Goal: Task Accomplishment & Management: Manage account settings

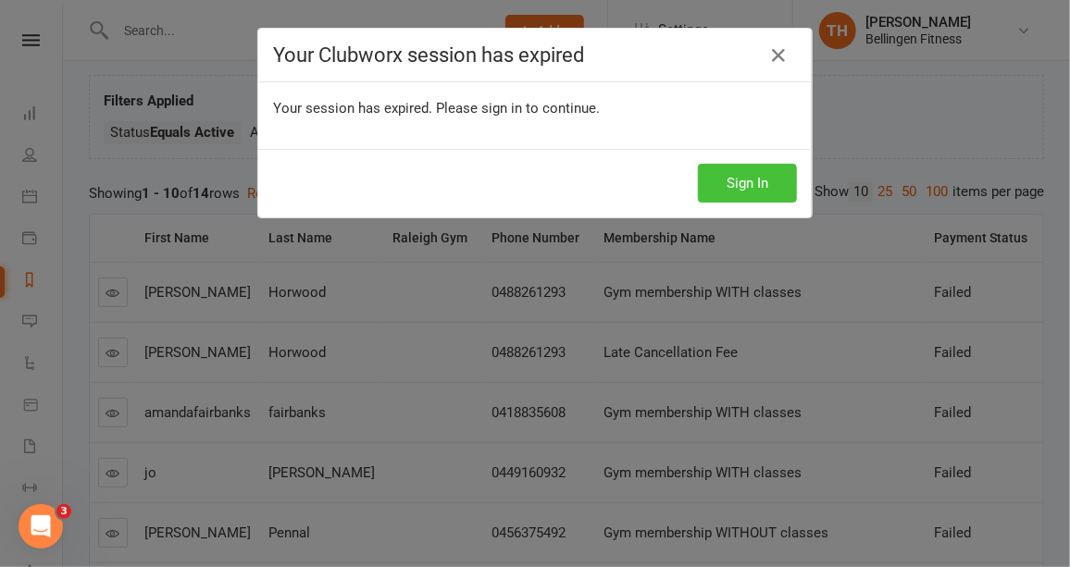
click at [761, 178] on button "Sign In" at bounding box center [747, 183] width 99 height 39
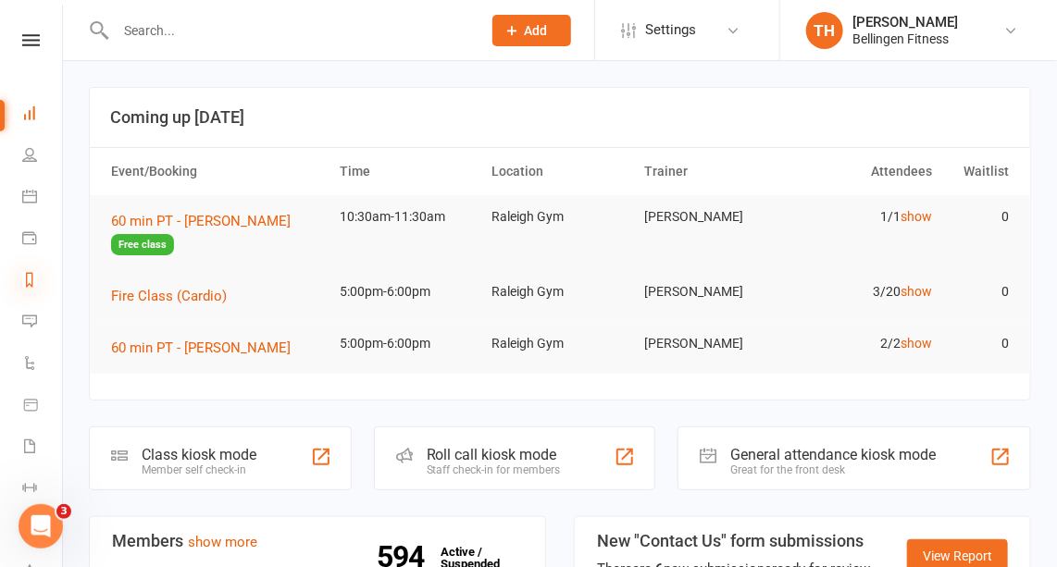
click at [34, 276] on icon at bounding box center [29, 279] width 15 height 15
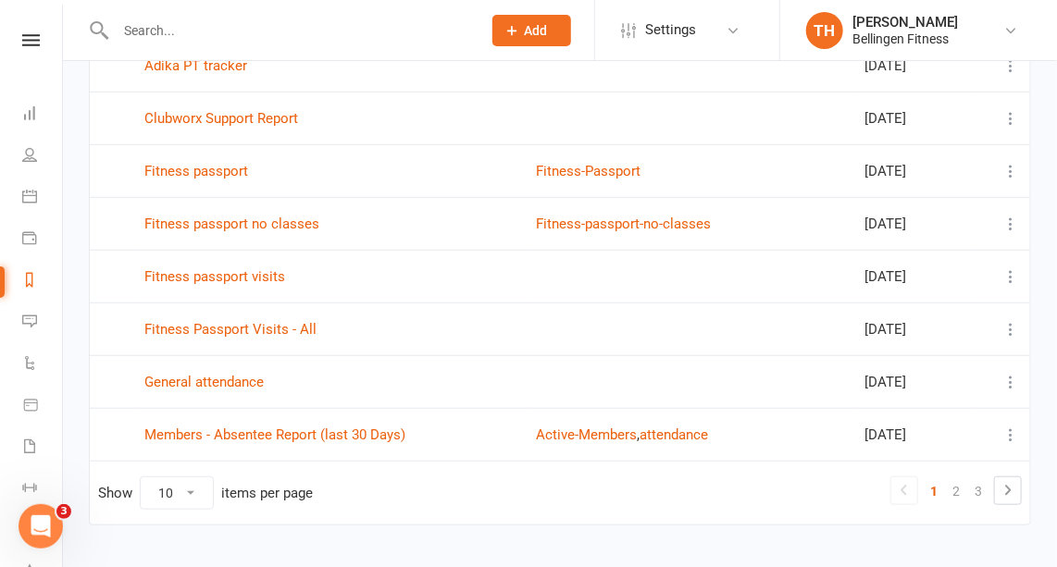
scroll to position [349, 0]
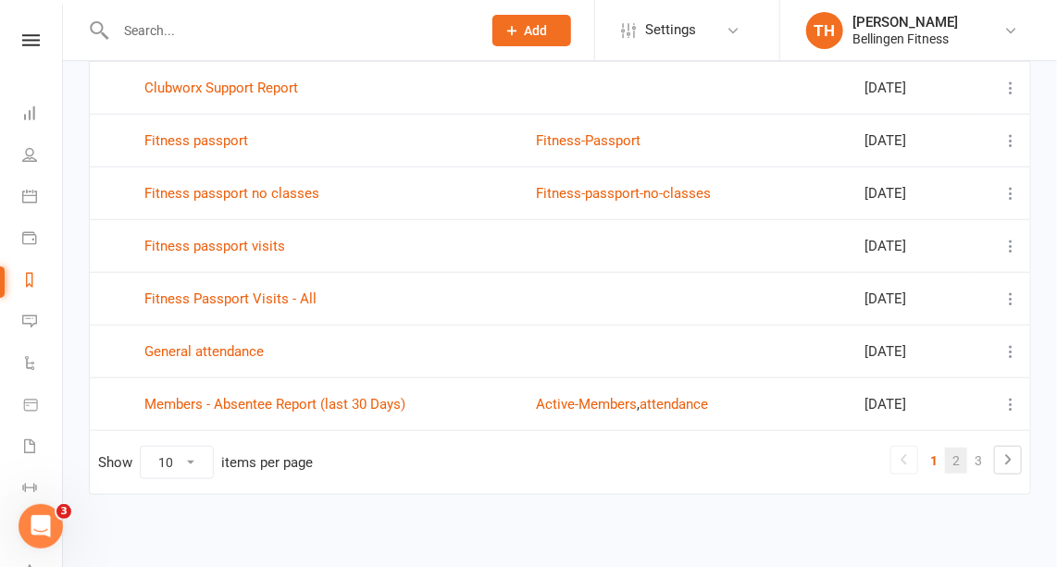
click at [963, 448] on link "2" at bounding box center [956, 461] width 22 height 26
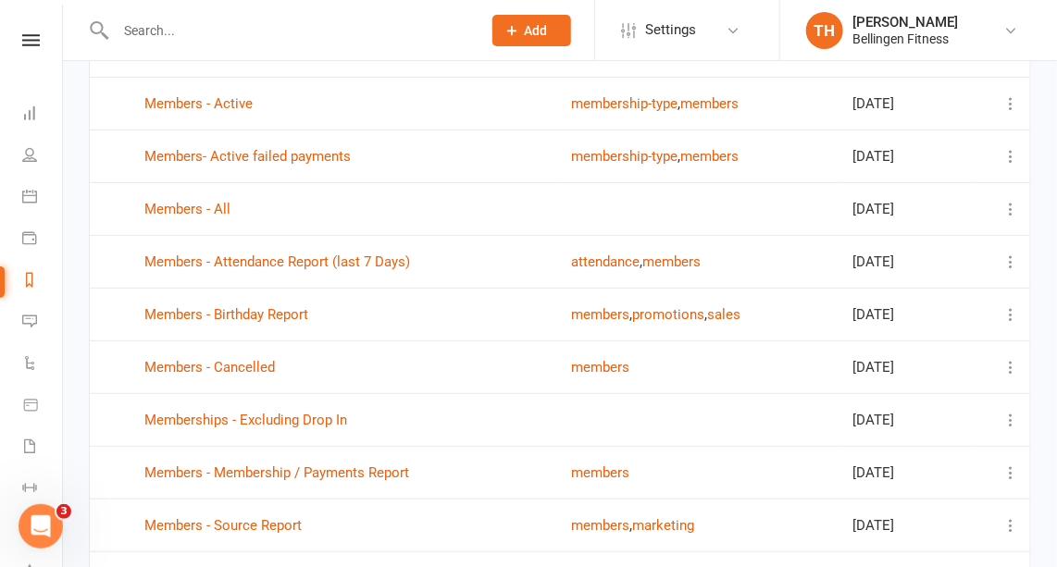
scroll to position [168, 0]
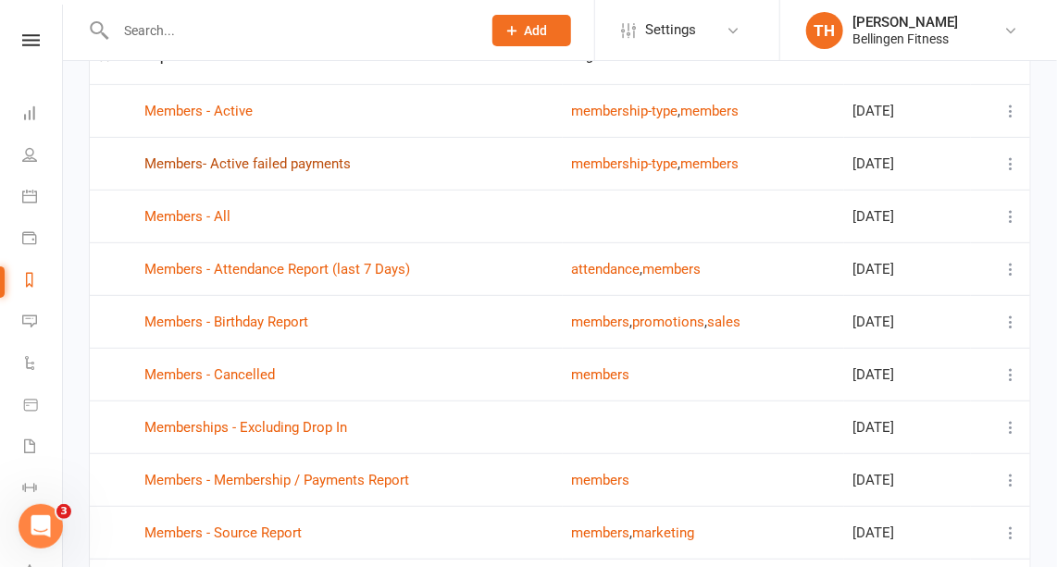
click at [318, 159] on link "Members- Active failed payments" at bounding box center [247, 163] width 206 height 17
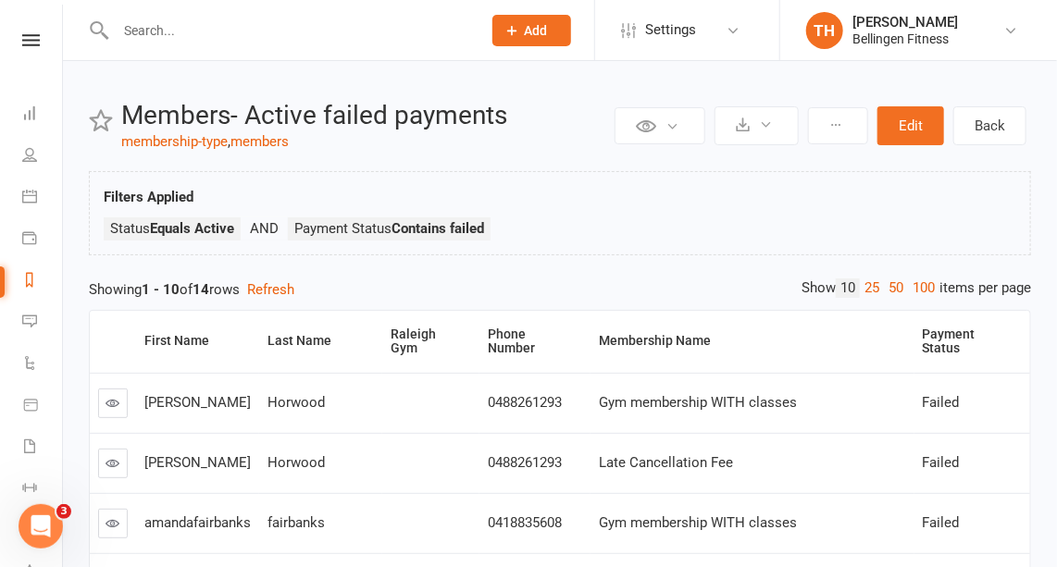
click at [122, 394] on link at bounding box center [113, 404] width 30 height 30
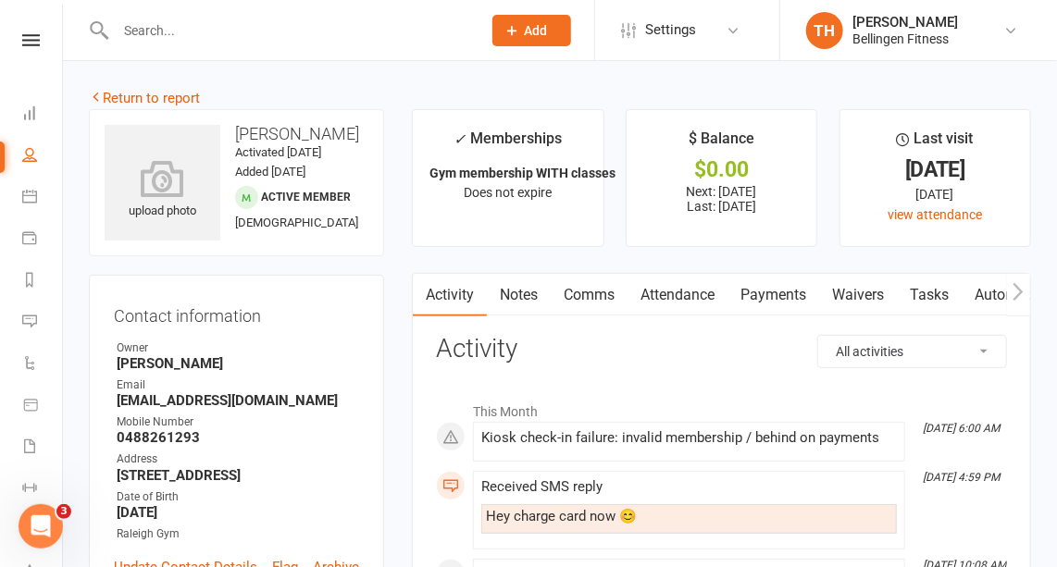
click at [772, 292] on link "Payments" at bounding box center [773, 295] width 92 height 43
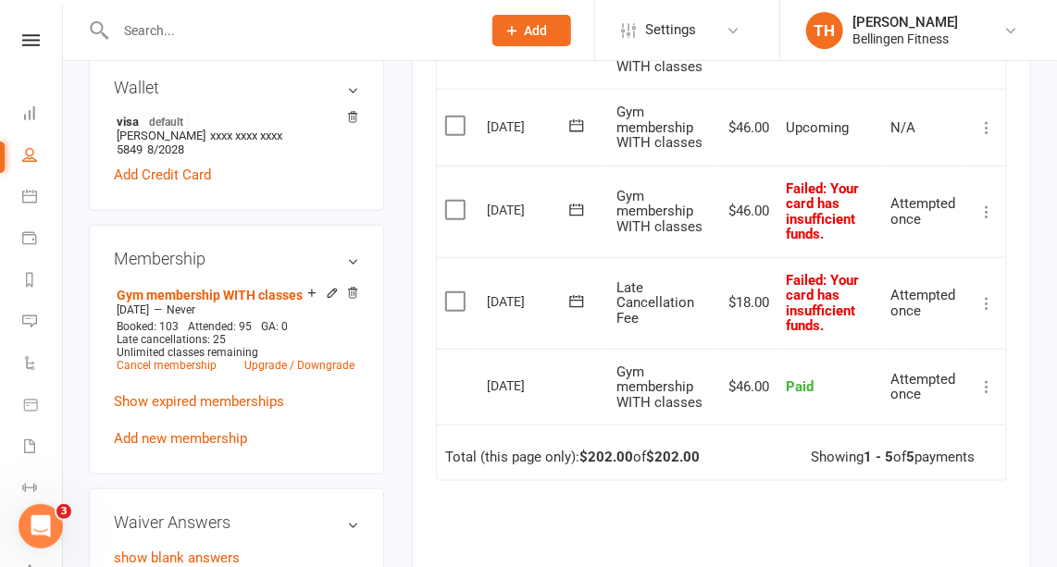
scroll to position [587, 0]
click at [577, 206] on icon at bounding box center [576, 209] width 19 height 19
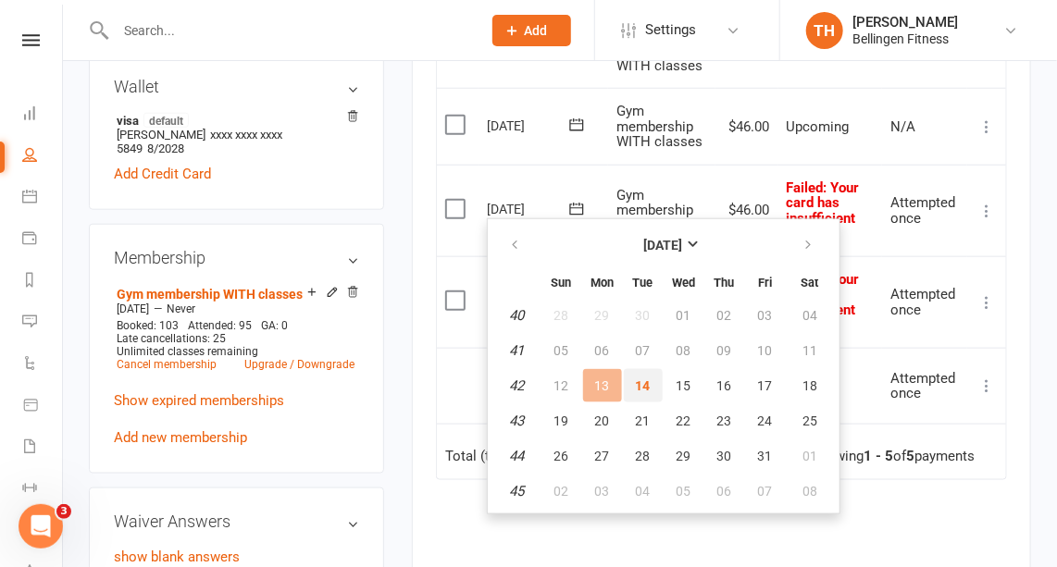
click at [646, 379] on span "14" at bounding box center [643, 386] width 15 height 15
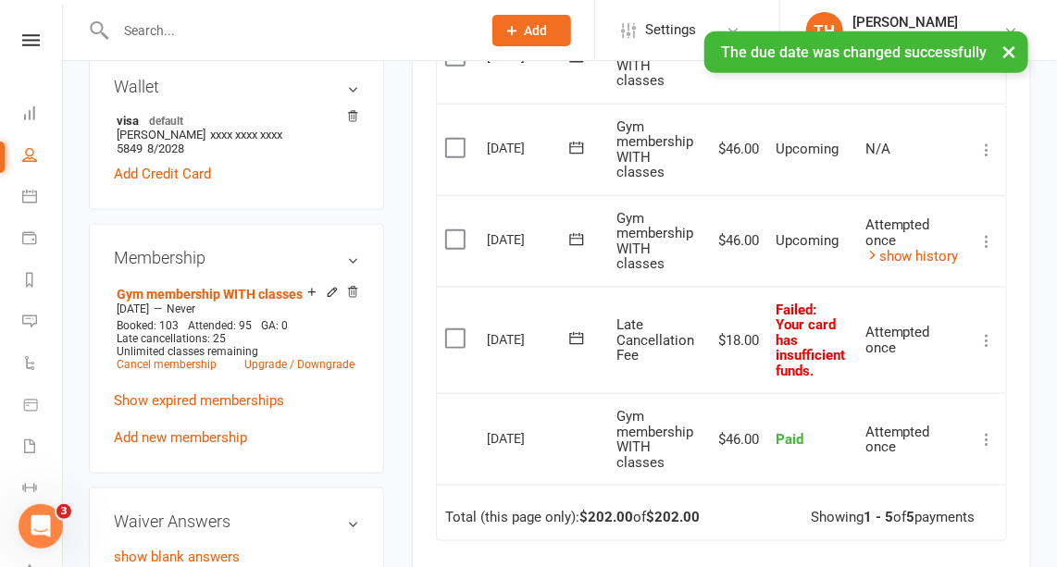
click at [575, 335] on icon at bounding box center [576, 338] width 19 height 19
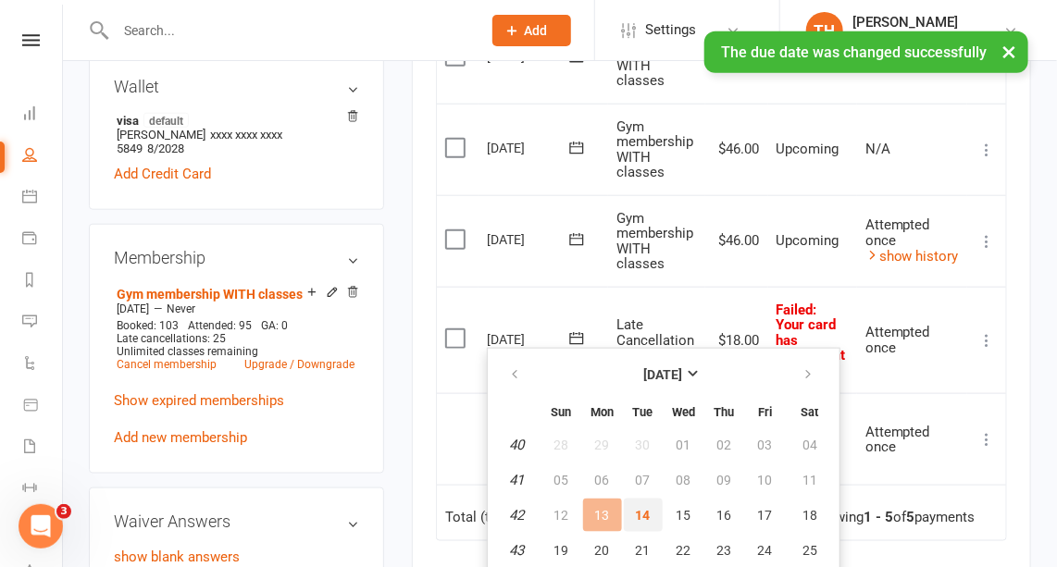
click at [633, 515] on button "14" at bounding box center [643, 515] width 39 height 33
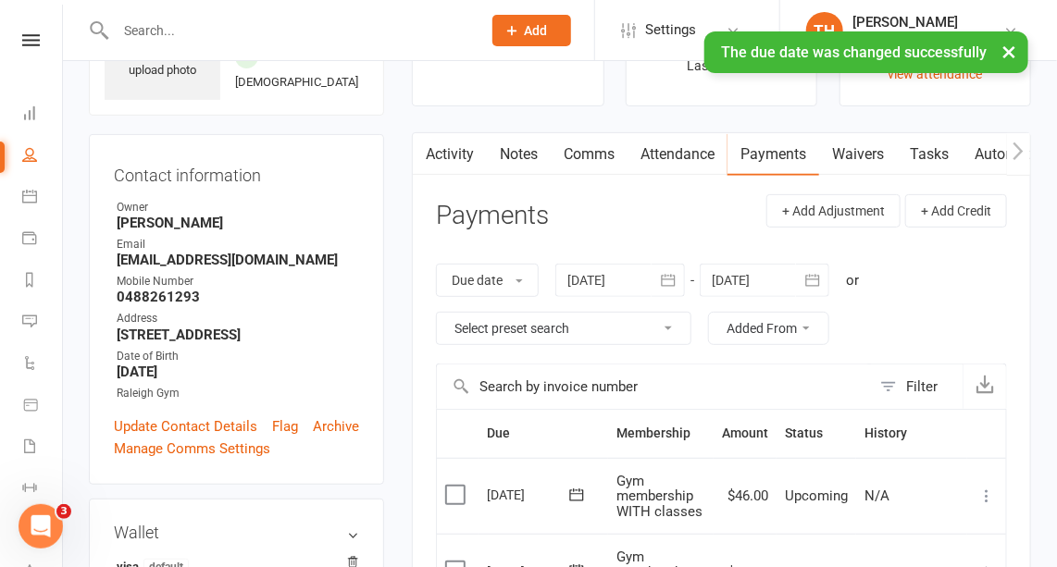
scroll to position [0, 0]
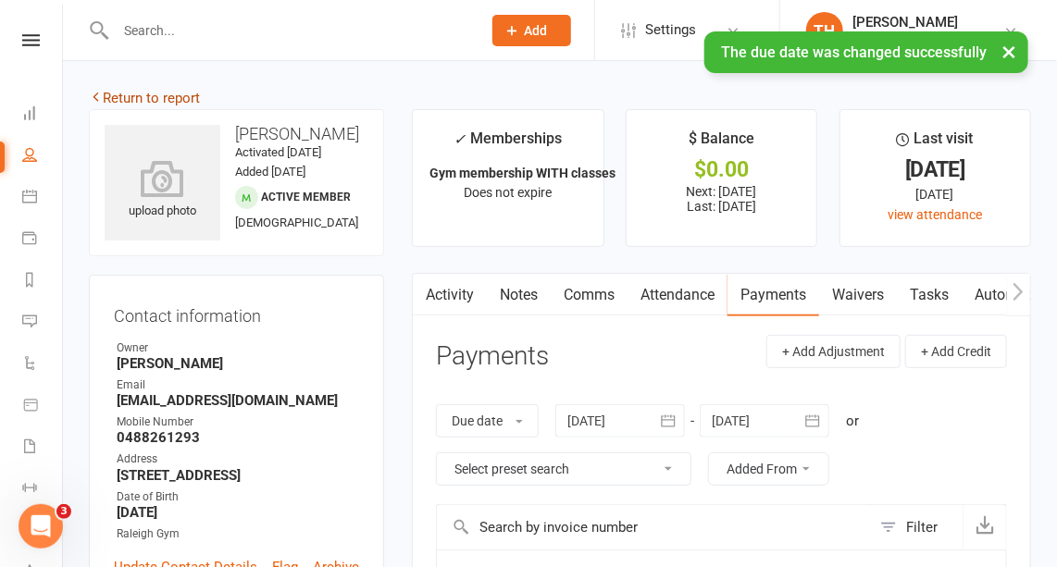
click at [178, 95] on link "Return to report" at bounding box center [144, 98] width 111 height 17
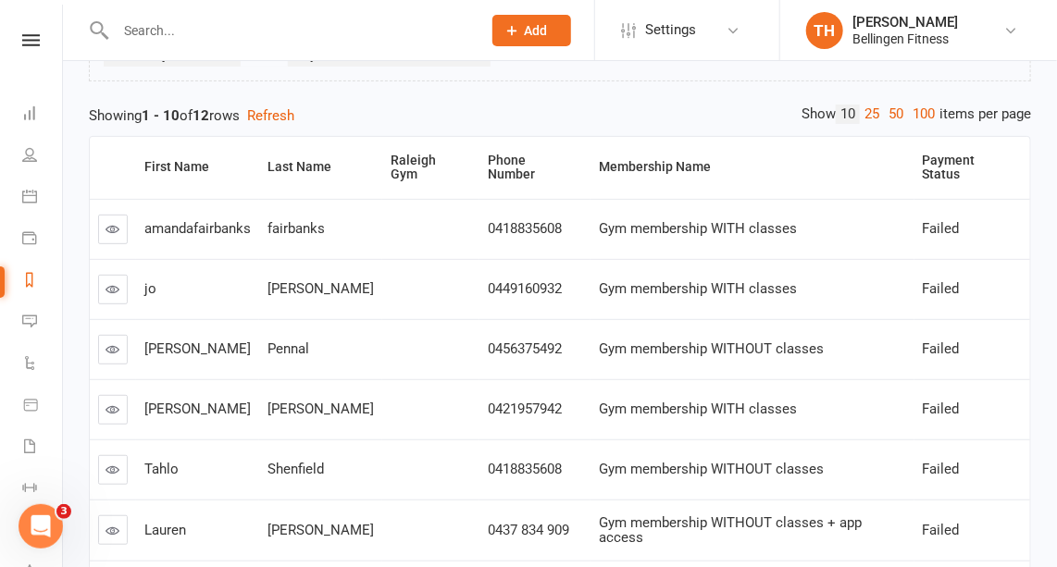
scroll to position [176, 0]
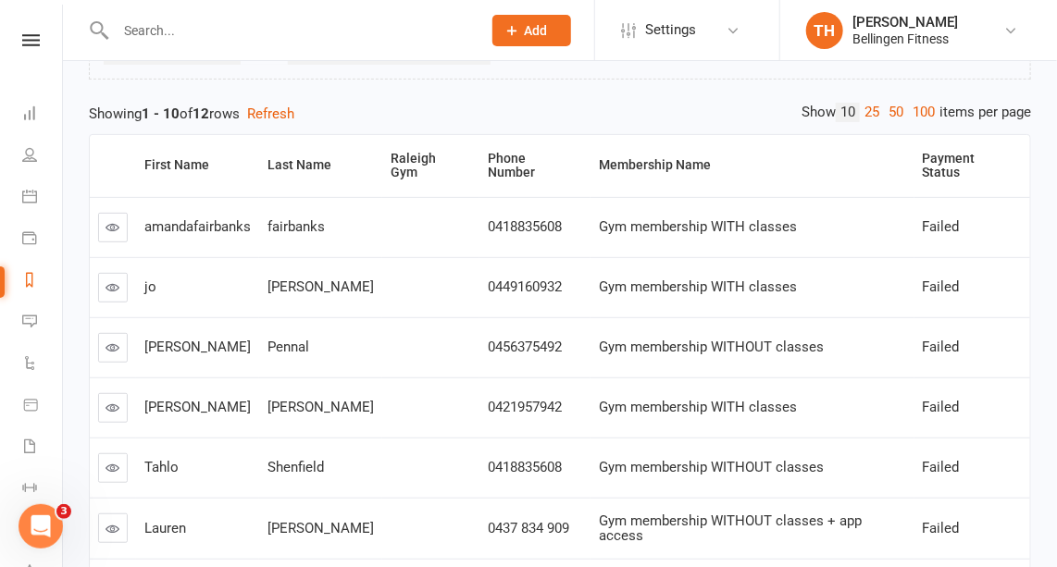
click at [120, 273] on link at bounding box center [113, 288] width 30 height 30
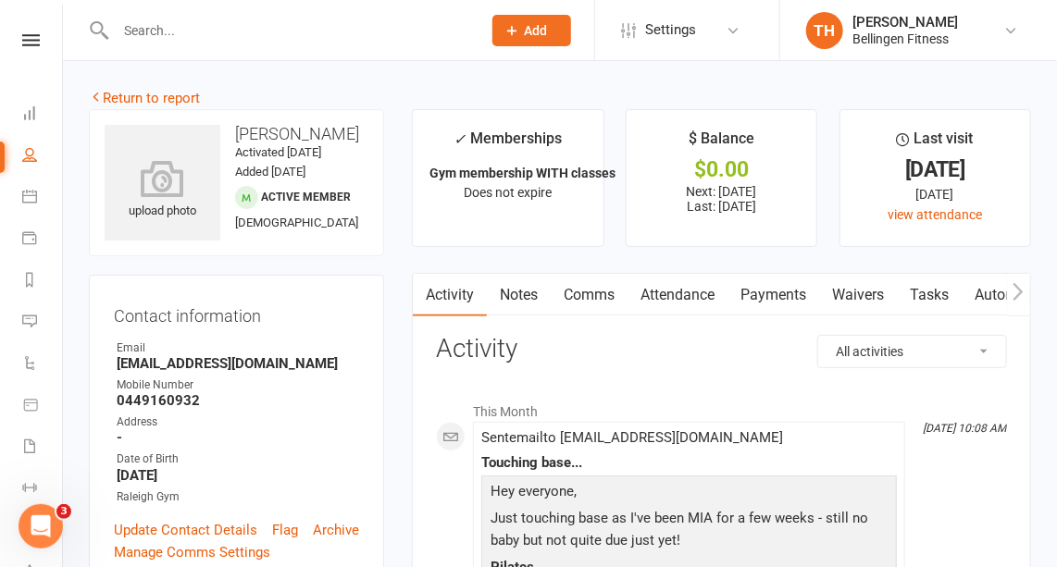
click at [783, 290] on link "Payments" at bounding box center [773, 295] width 92 height 43
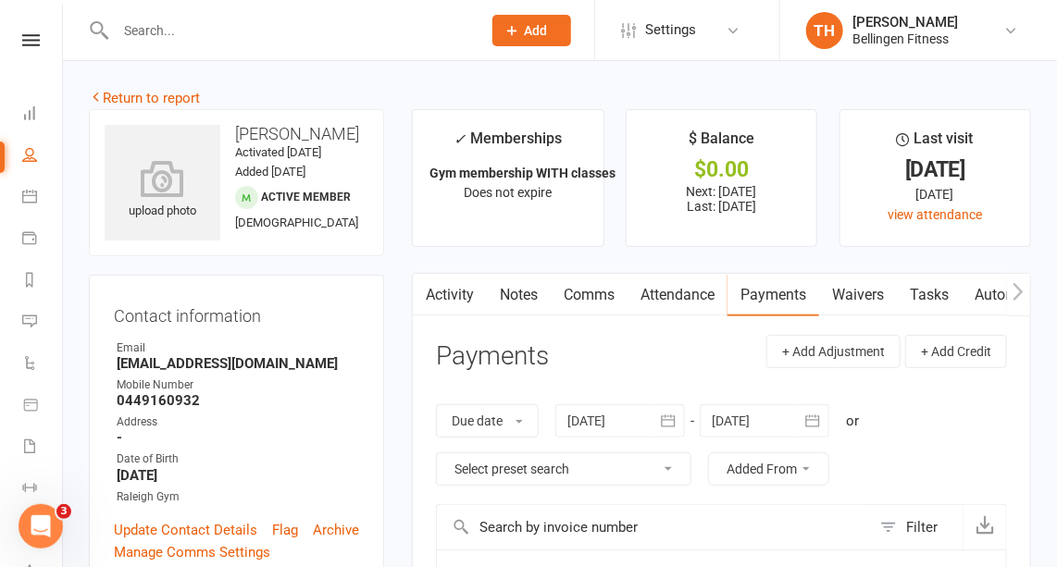
click at [870, 295] on link "Waivers" at bounding box center [858, 295] width 78 height 43
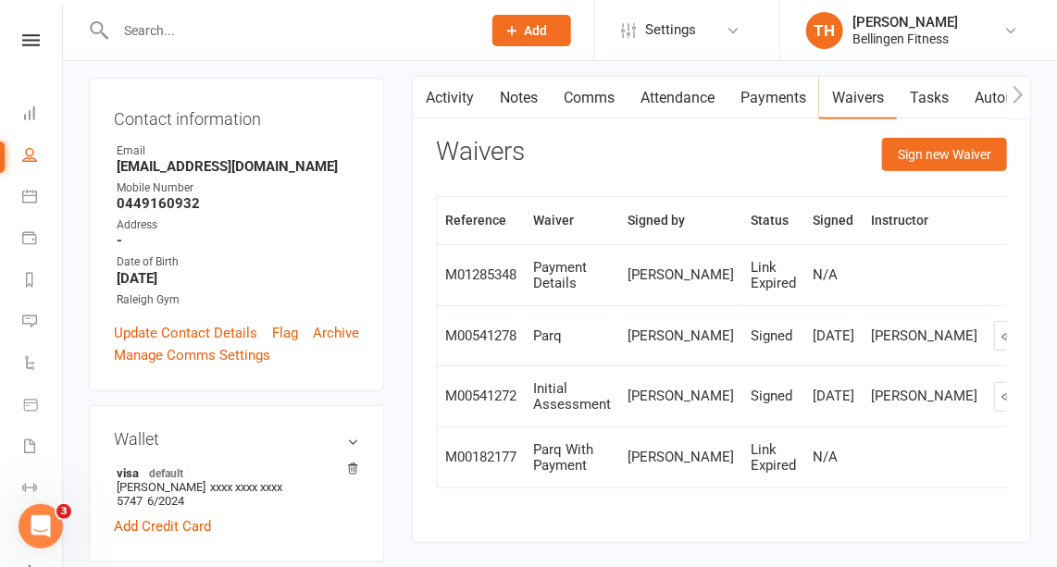
scroll to position [198, 0]
click at [948, 143] on button "Sign new Waiver" at bounding box center [944, 153] width 125 height 33
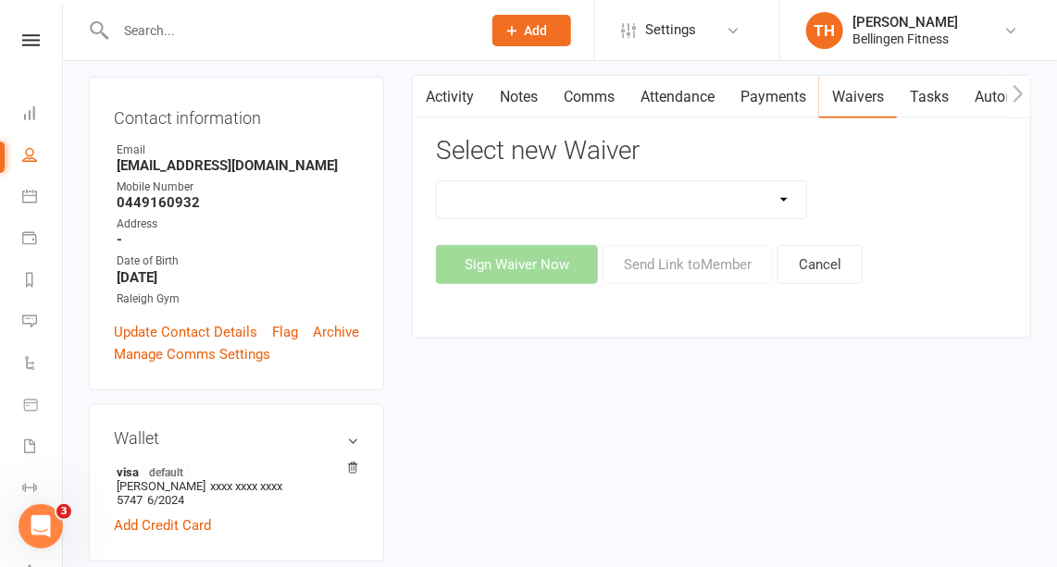
click at [786, 190] on select "Initial Assessment Membership Sign Up Parq Payment Details" at bounding box center [621, 199] width 369 height 37
click at [437, 181] on select "Initial Assessment Membership Sign Up Parq Payment Details" at bounding box center [621, 199] width 369 height 37
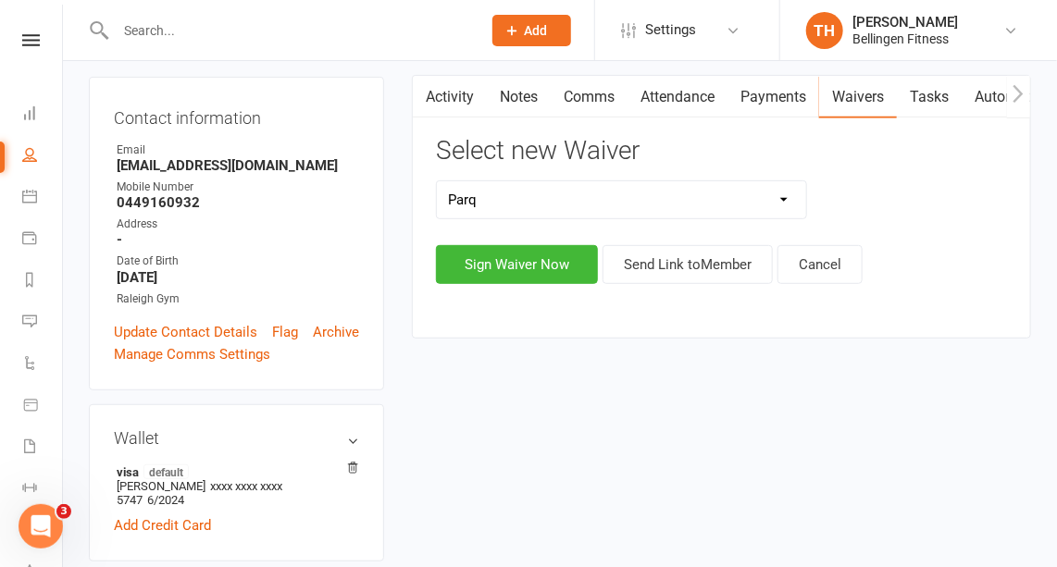
click at [778, 199] on select "Initial Assessment Membership Sign Up Parq Payment Details" at bounding box center [621, 199] width 369 height 37
select select "1086"
click at [437, 181] on select "Initial Assessment Membership Sign Up Parq Payment Details" at bounding box center [621, 199] width 369 height 37
click at [558, 258] on button "Sign Waiver Now" at bounding box center [517, 264] width 162 height 39
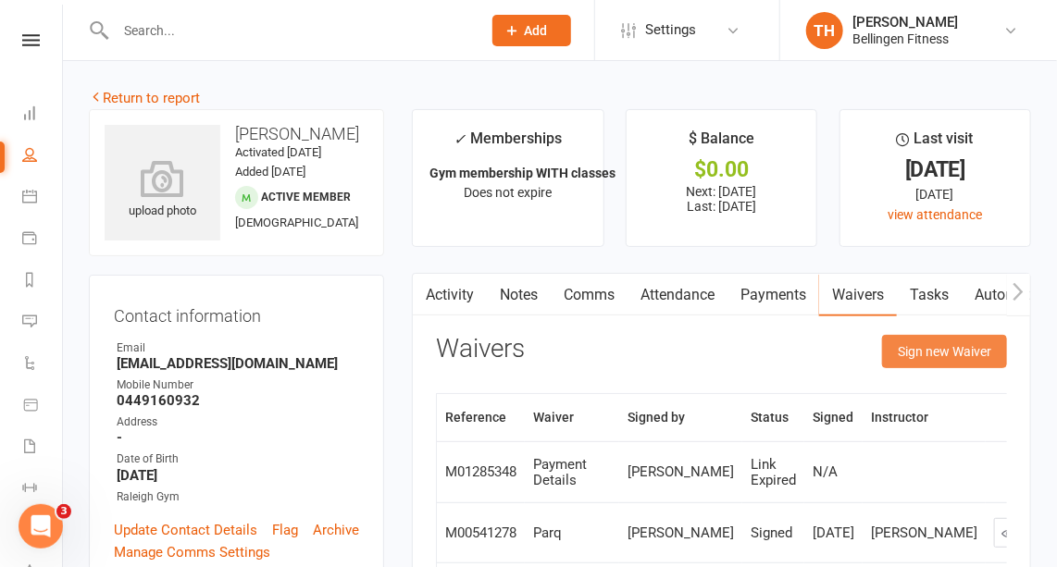
click at [961, 346] on button "Sign new Waiver" at bounding box center [944, 351] width 125 height 33
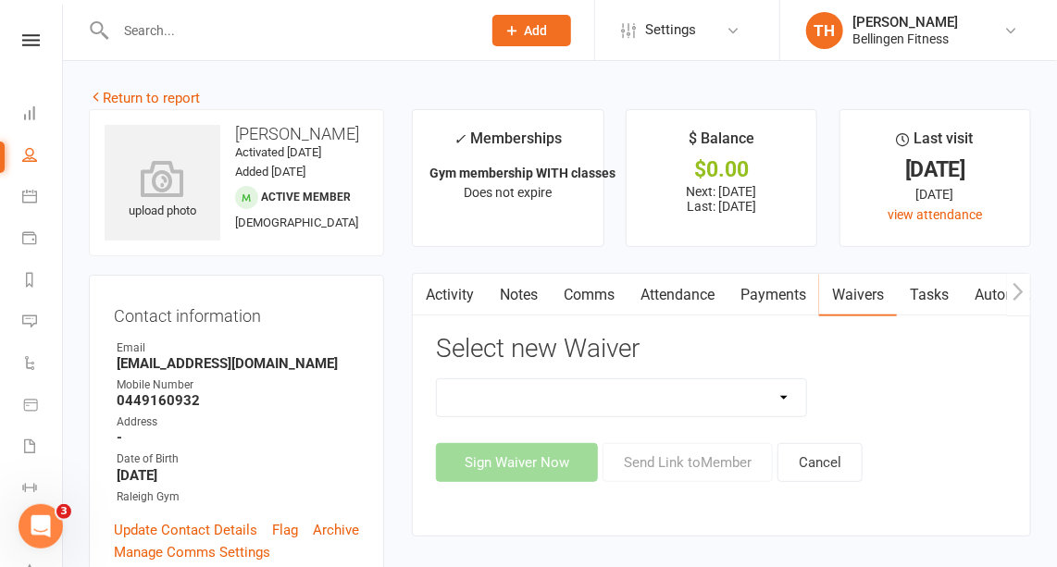
click at [778, 403] on select "Initial Assessment Membership Sign Up Parq Payment Details" at bounding box center [621, 397] width 369 height 37
select select "1086"
click at [437, 379] on select "Initial Assessment Membership Sign Up Parq Payment Details" at bounding box center [621, 397] width 369 height 37
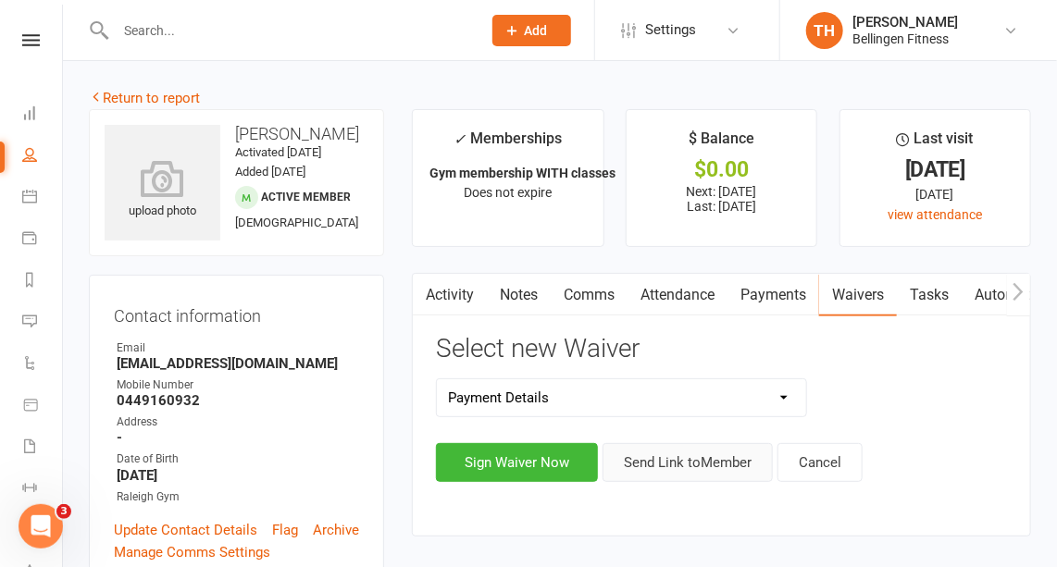
click at [726, 459] on button "Send Link to Member" at bounding box center [687, 462] width 170 height 39
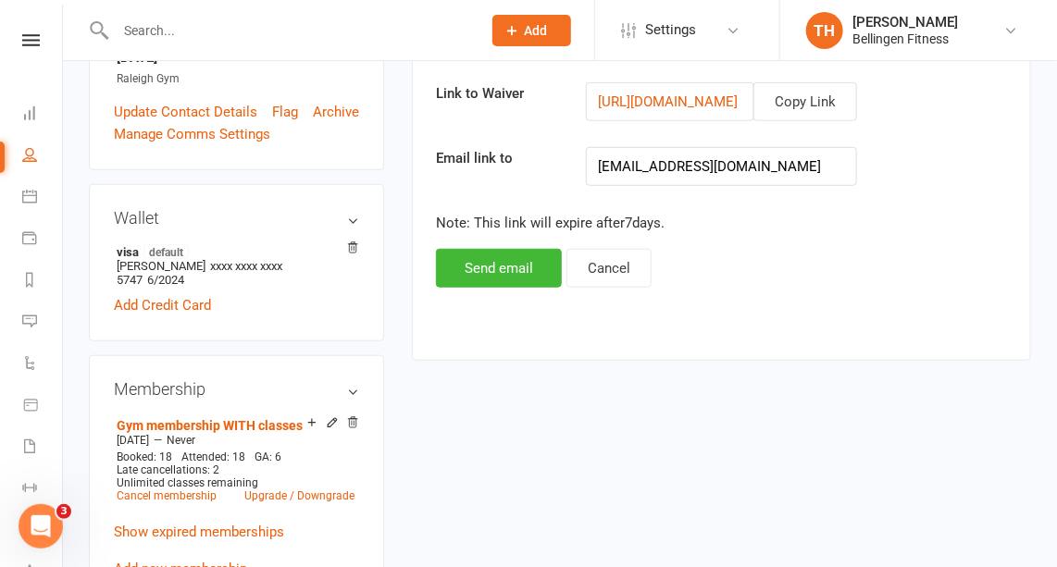
scroll to position [425, 0]
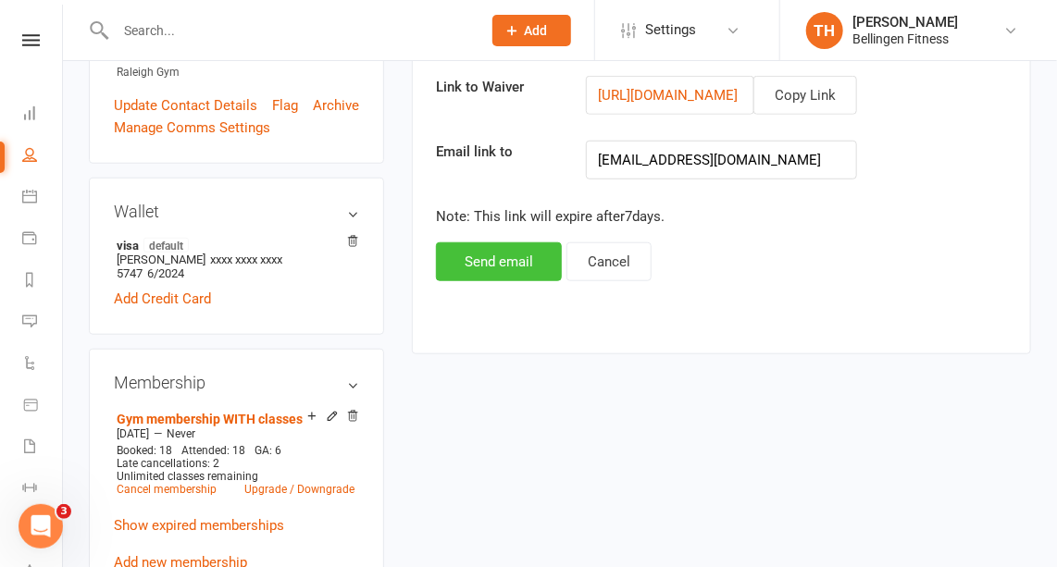
click at [532, 255] on button "Send email" at bounding box center [499, 261] width 126 height 39
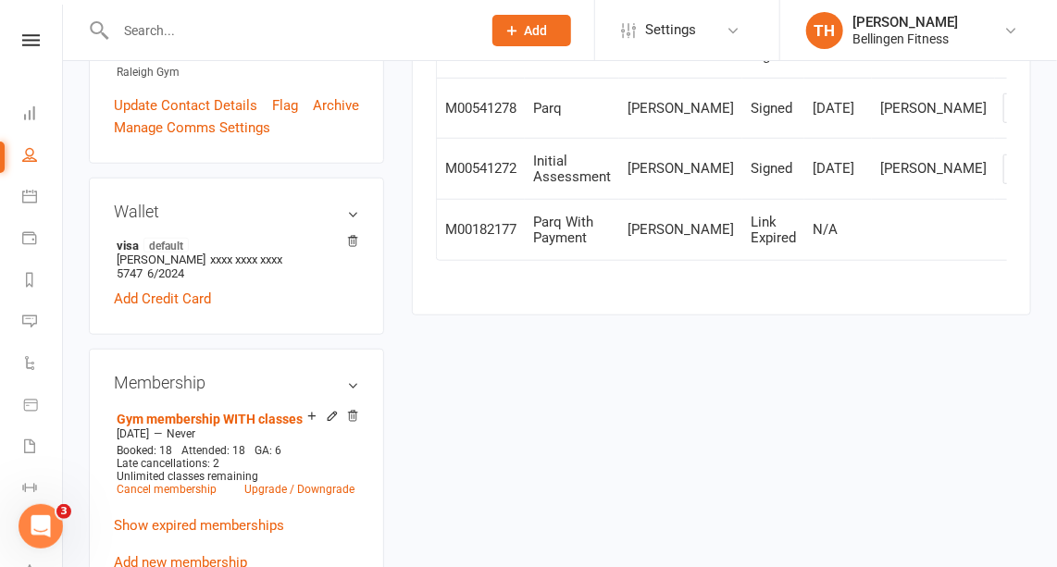
scroll to position [0, 0]
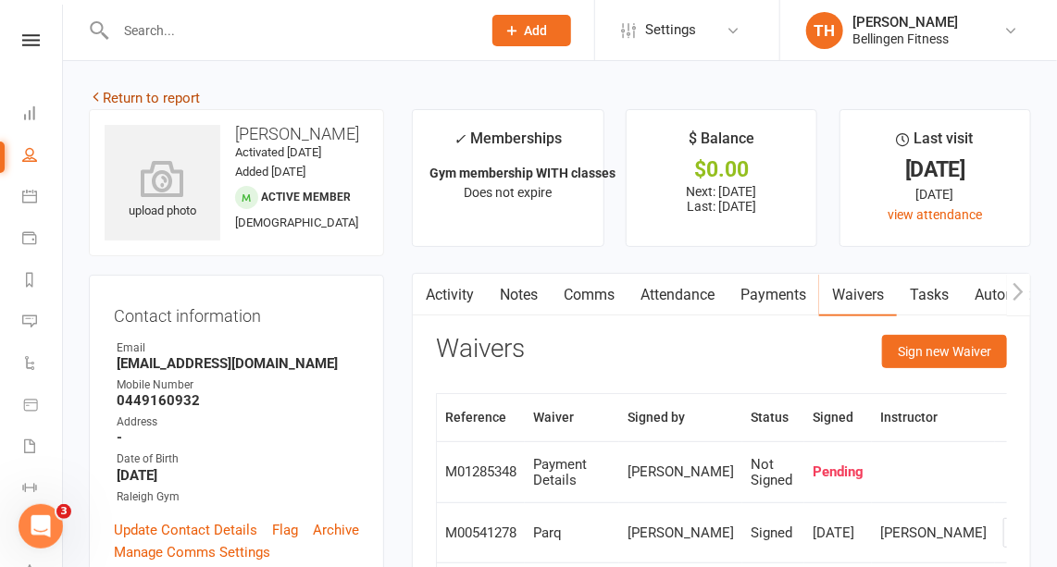
click at [172, 98] on link "Return to report" at bounding box center [144, 98] width 111 height 17
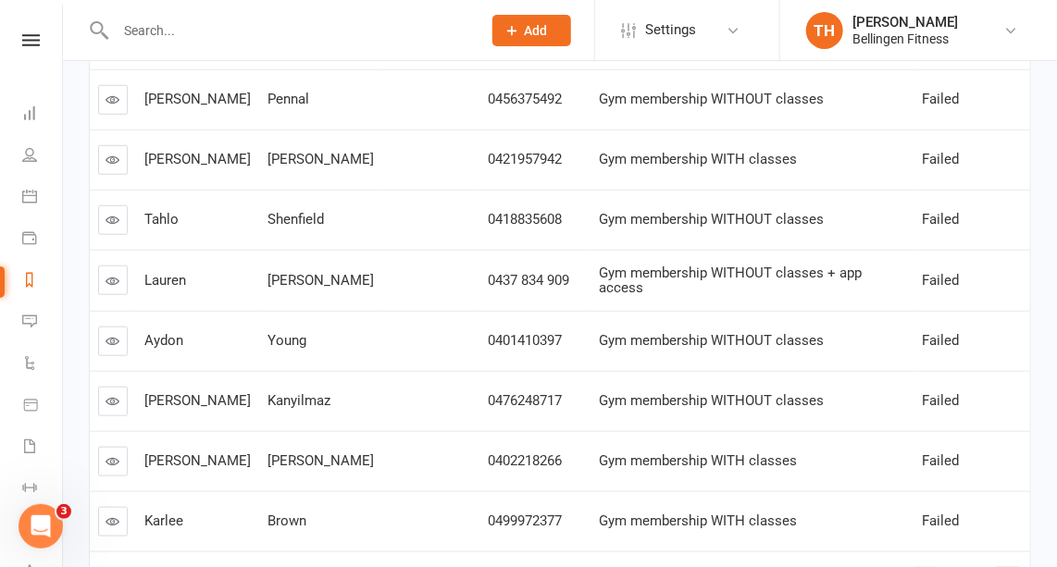
scroll to position [425, 0]
click at [107, 333] on icon at bounding box center [113, 340] width 14 height 14
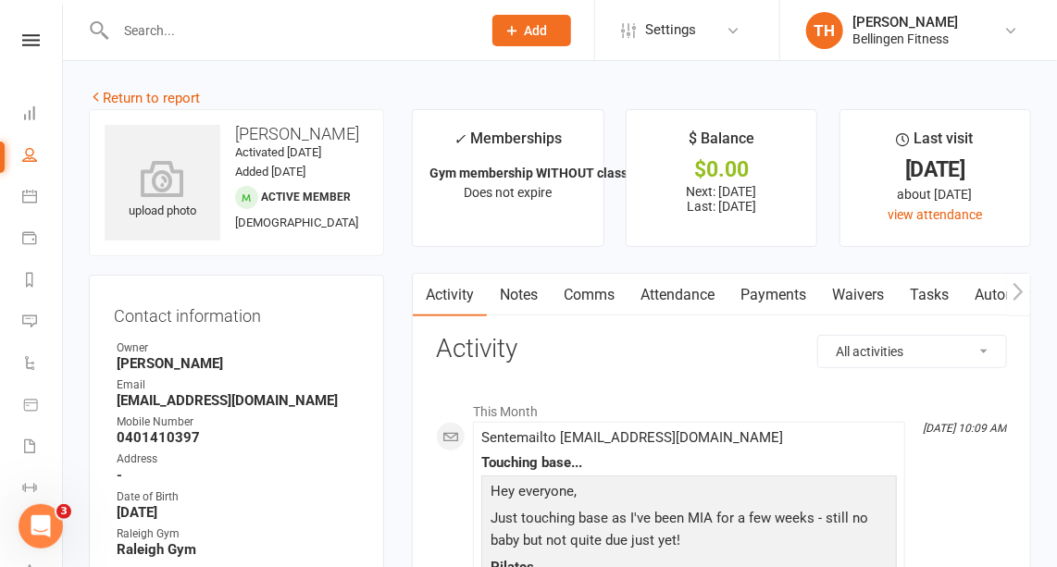
click at [800, 289] on link "Payments" at bounding box center [773, 295] width 92 height 43
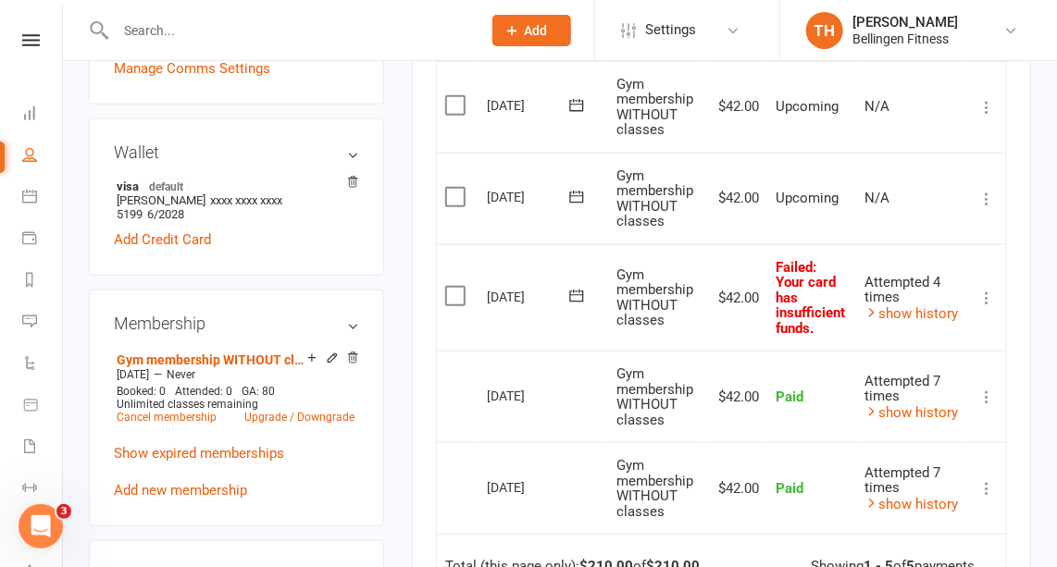
scroll to position [538, 0]
click at [579, 291] on icon at bounding box center [577, 296] width 14 height 12
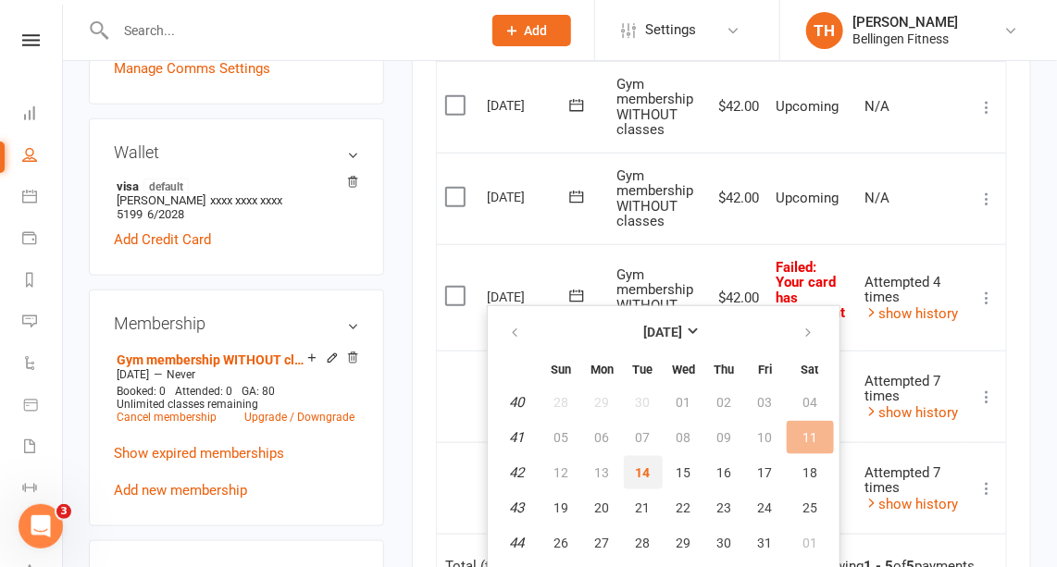
click at [637, 461] on button "14" at bounding box center [643, 472] width 39 height 33
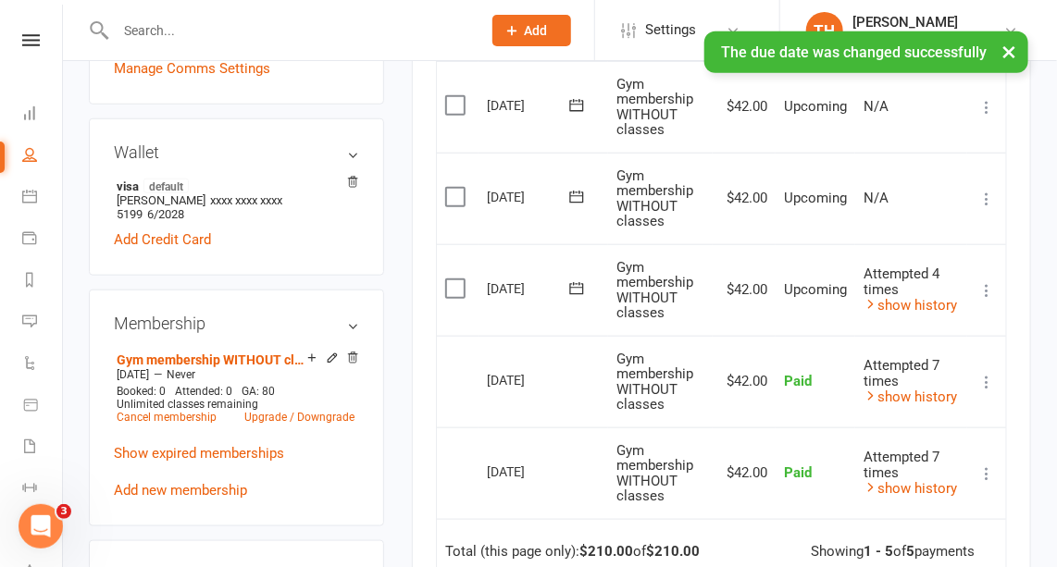
scroll to position [0, 0]
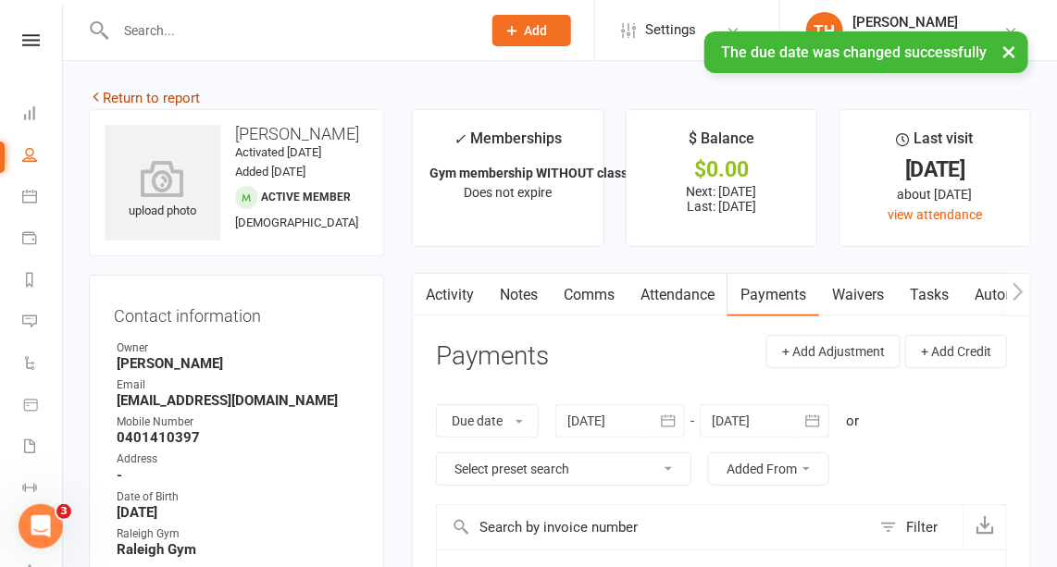
click at [176, 98] on link "Return to report" at bounding box center [144, 98] width 111 height 17
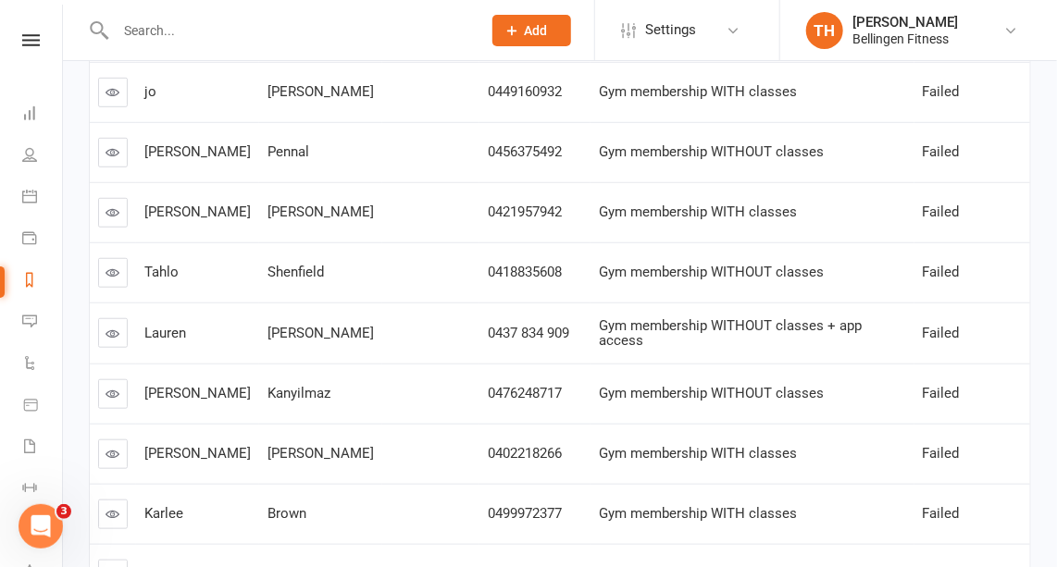
scroll to position [373, 0]
click at [121, 196] on link at bounding box center [113, 211] width 30 height 30
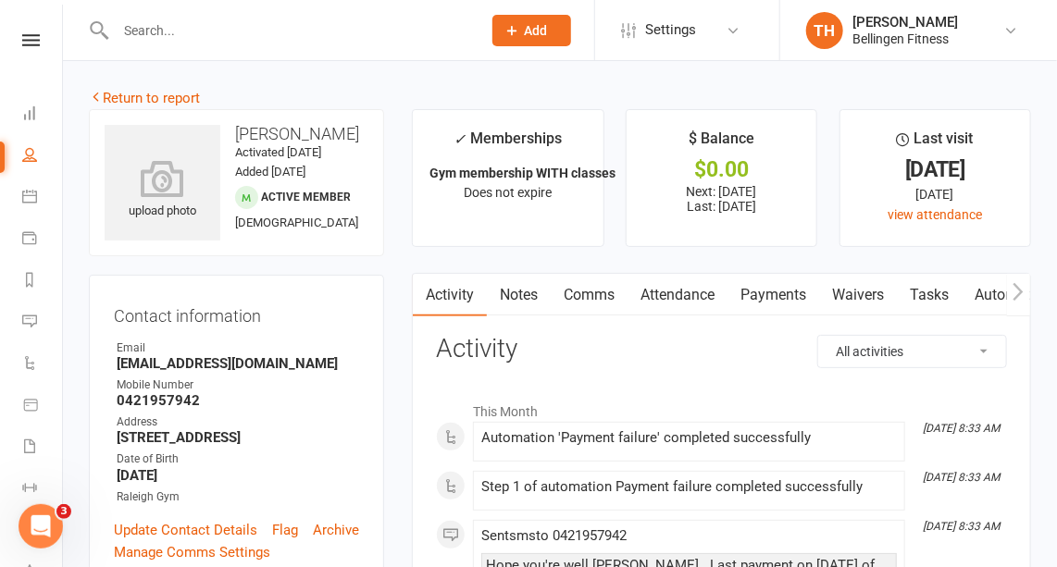
click at [784, 289] on link "Payments" at bounding box center [773, 295] width 92 height 43
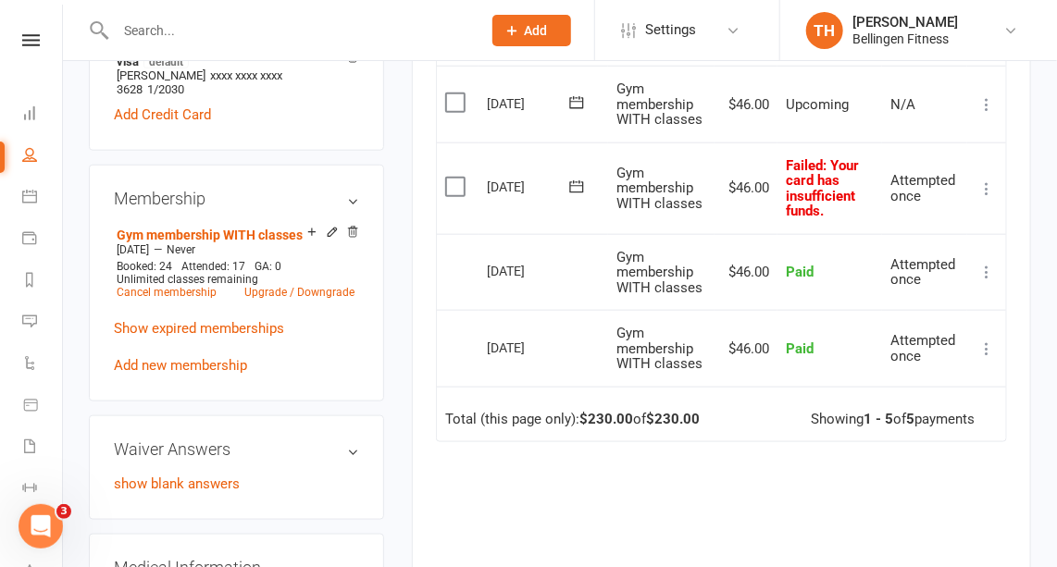
scroll to position [610, 0]
click at [579, 180] on icon at bounding box center [576, 186] width 19 height 19
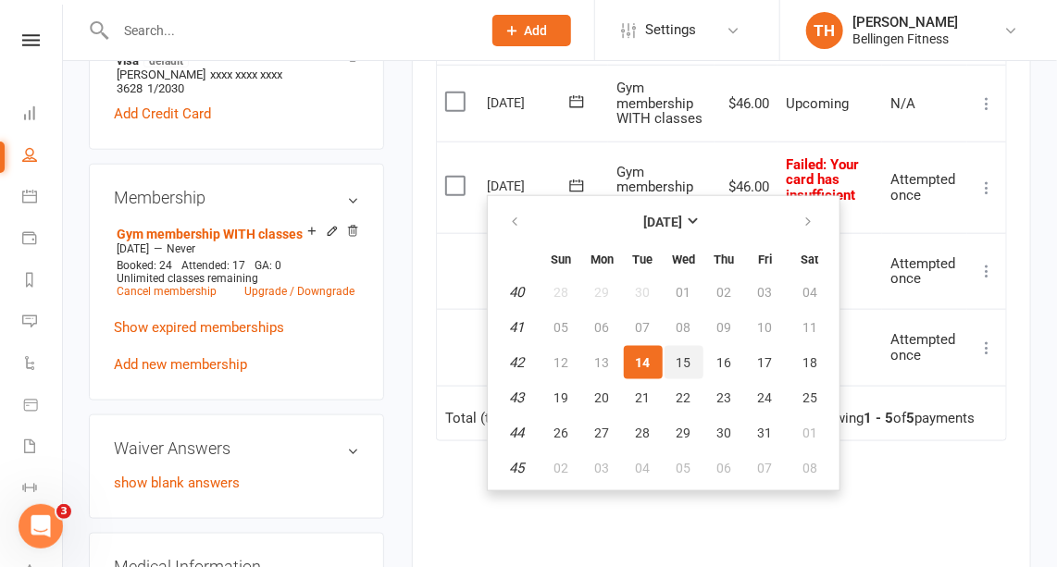
click at [677, 355] on span "15" at bounding box center [684, 362] width 15 height 15
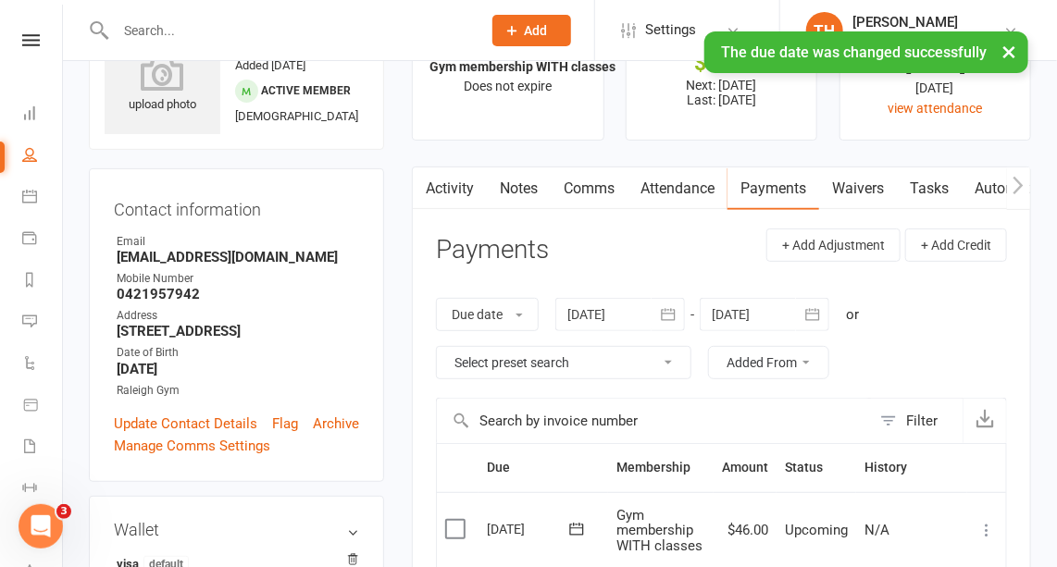
scroll to position [0, 0]
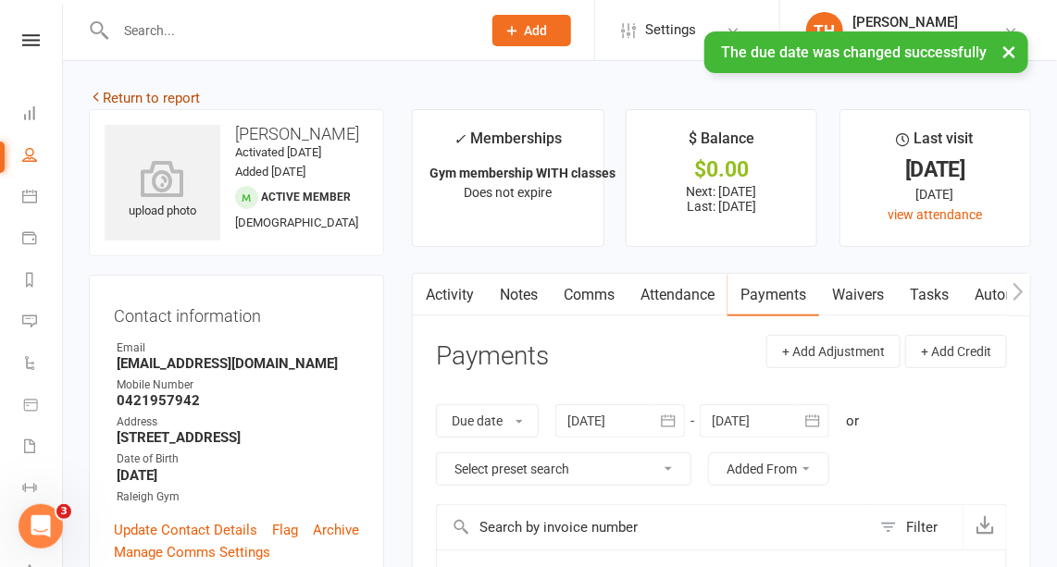
click at [161, 94] on link "Return to report" at bounding box center [144, 98] width 111 height 17
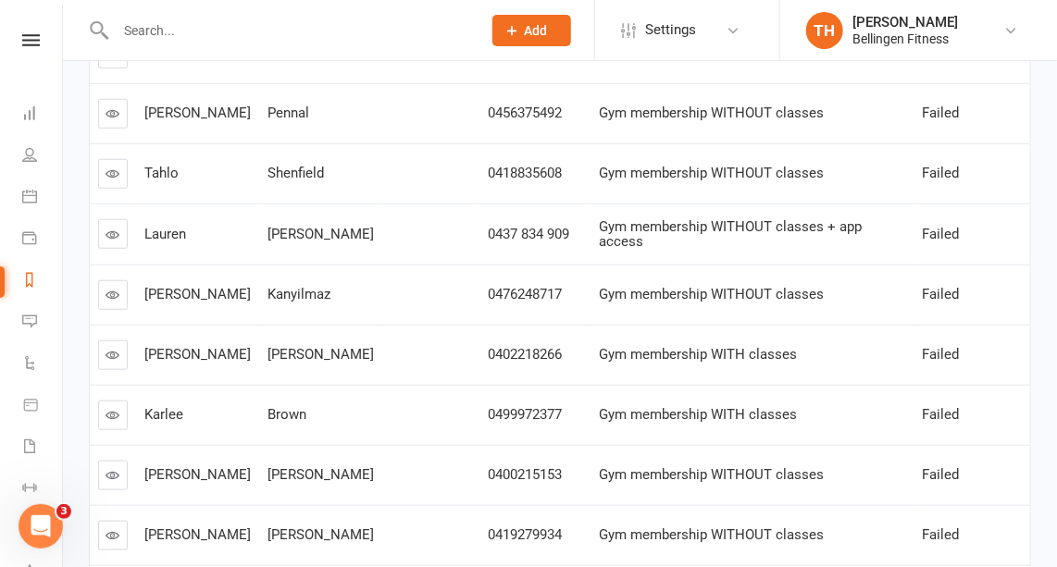
scroll to position [410, 0]
click at [117, 288] on icon at bounding box center [113, 295] width 14 height 14
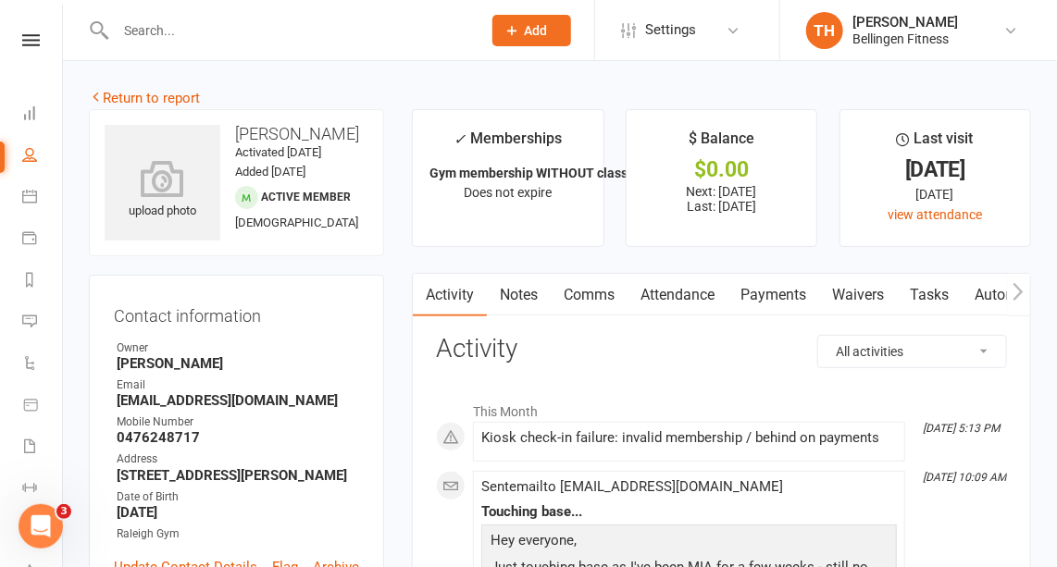
click at [773, 292] on link "Payments" at bounding box center [773, 295] width 92 height 43
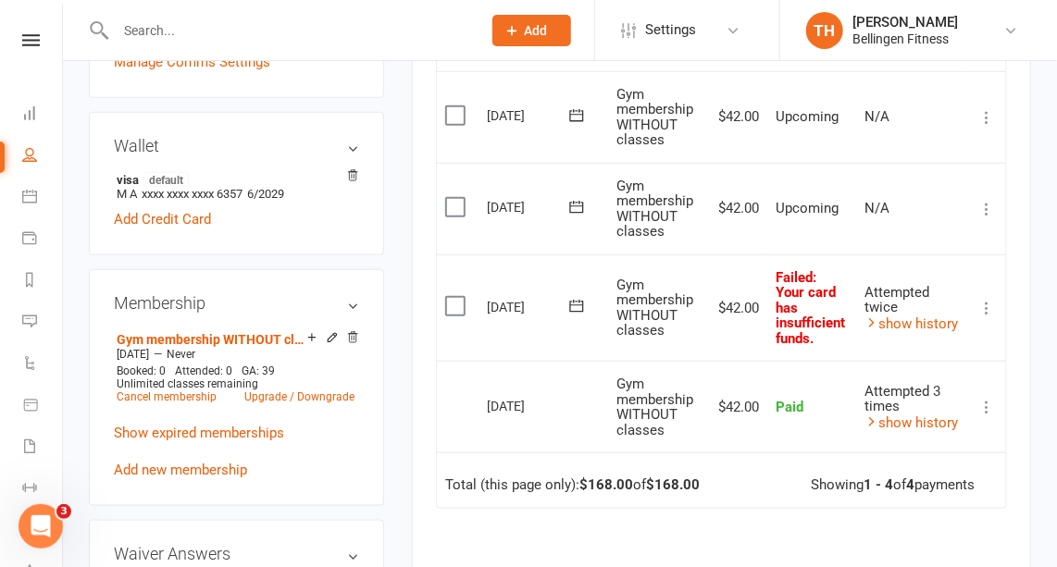
scroll to position [533, 0]
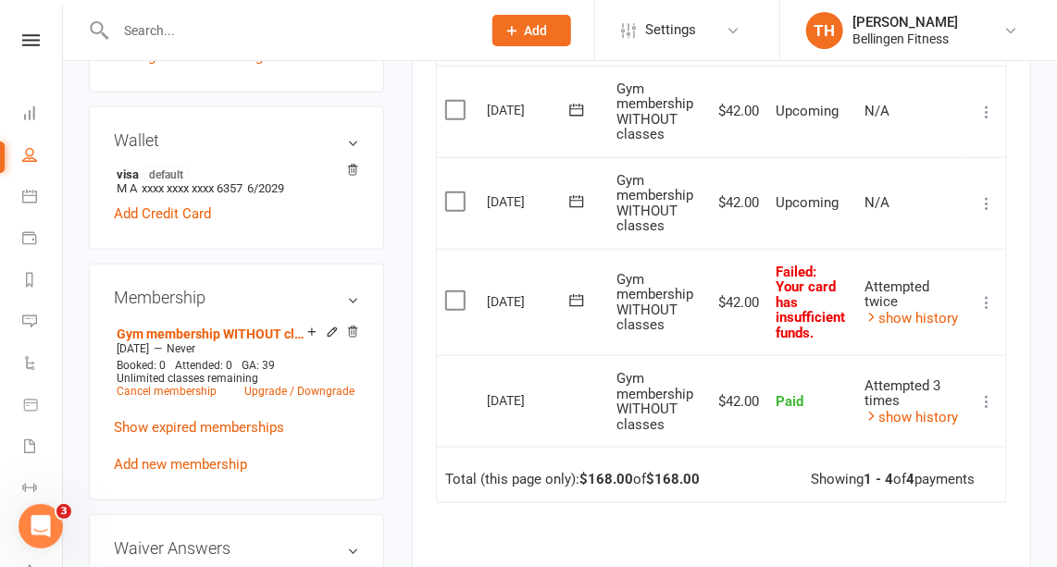
click at [577, 295] on icon at bounding box center [576, 301] width 19 height 19
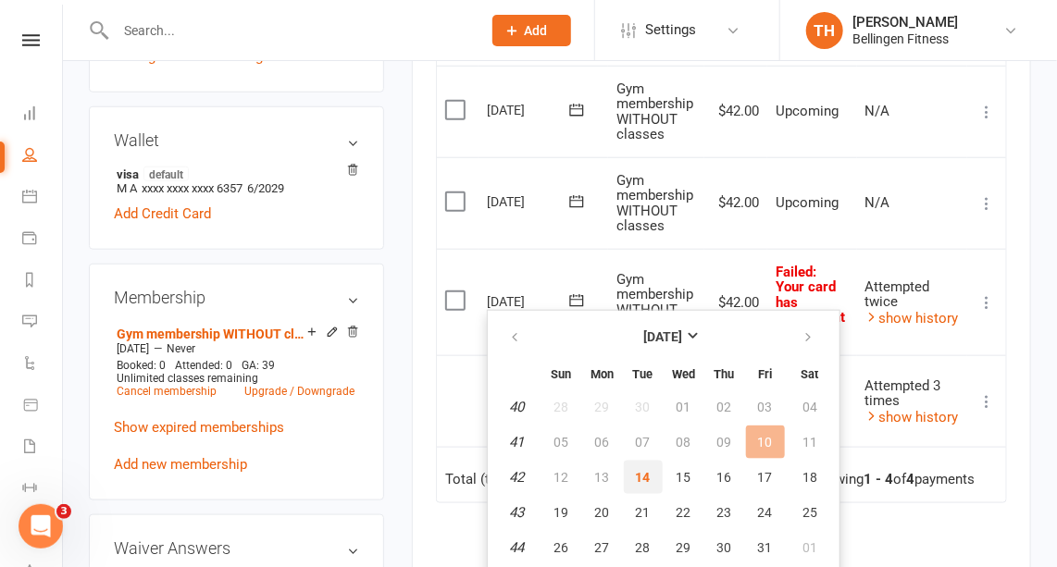
click at [636, 477] on span "14" at bounding box center [643, 477] width 15 height 15
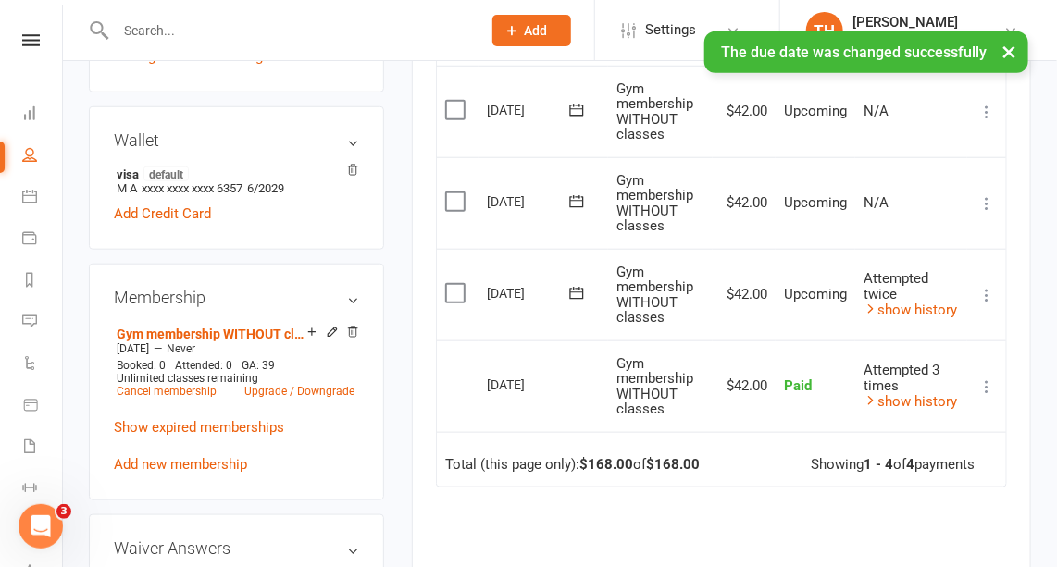
scroll to position [0, 0]
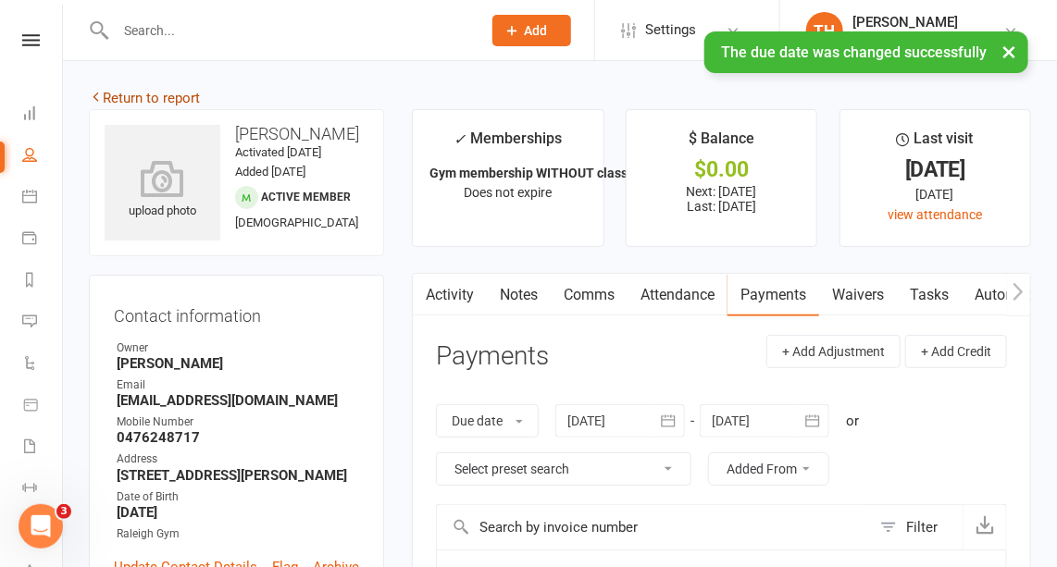
click at [168, 94] on link "Return to report" at bounding box center [144, 98] width 111 height 17
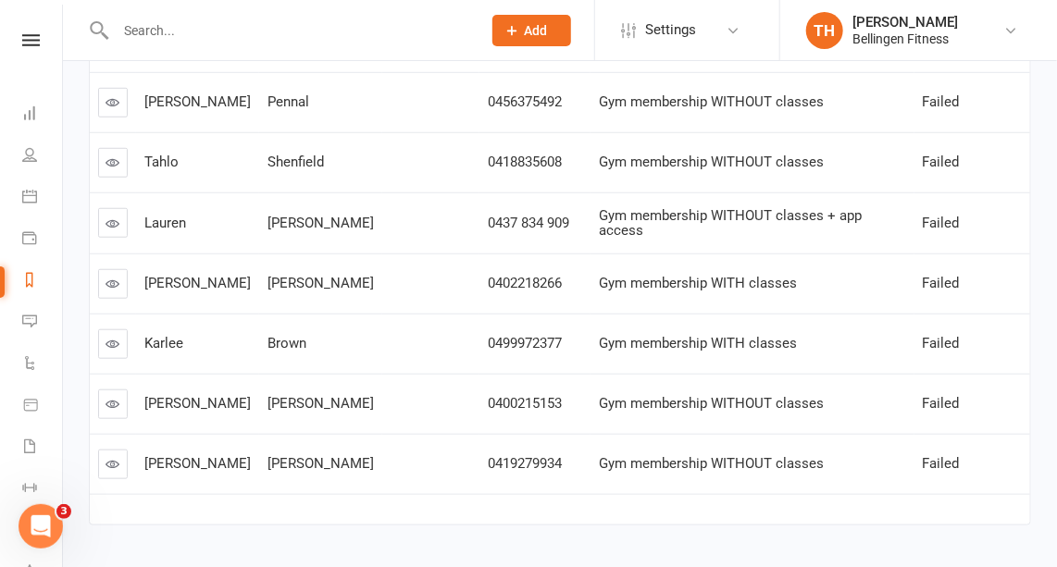
scroll to position [422, 0]
click at [114, 276] on icon at bounding box center [113, 283] width 14 height 14
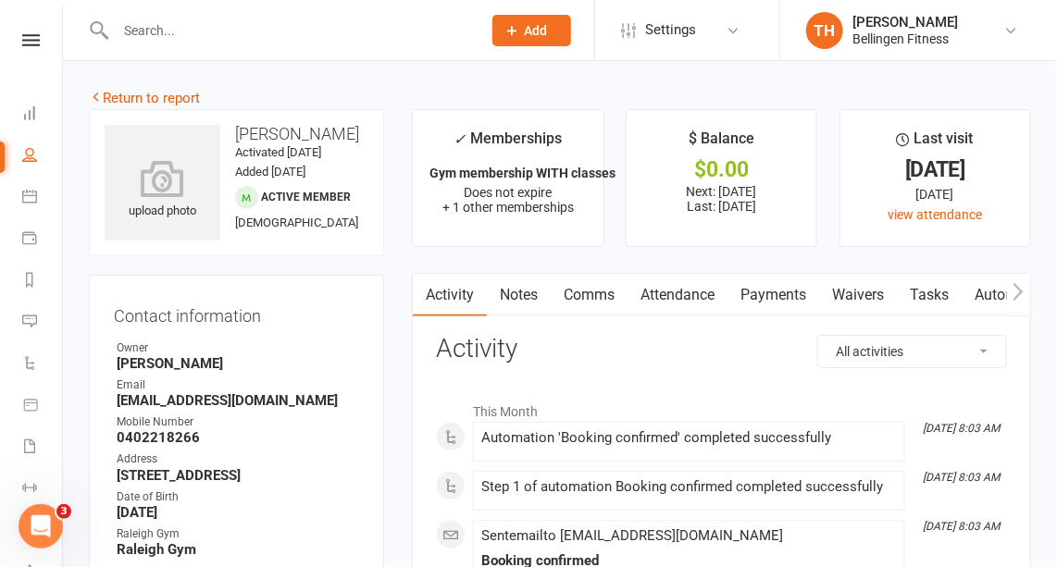
click at [783, 296] on link "Payments" at bounding box center [773, 295] width 92 height 43
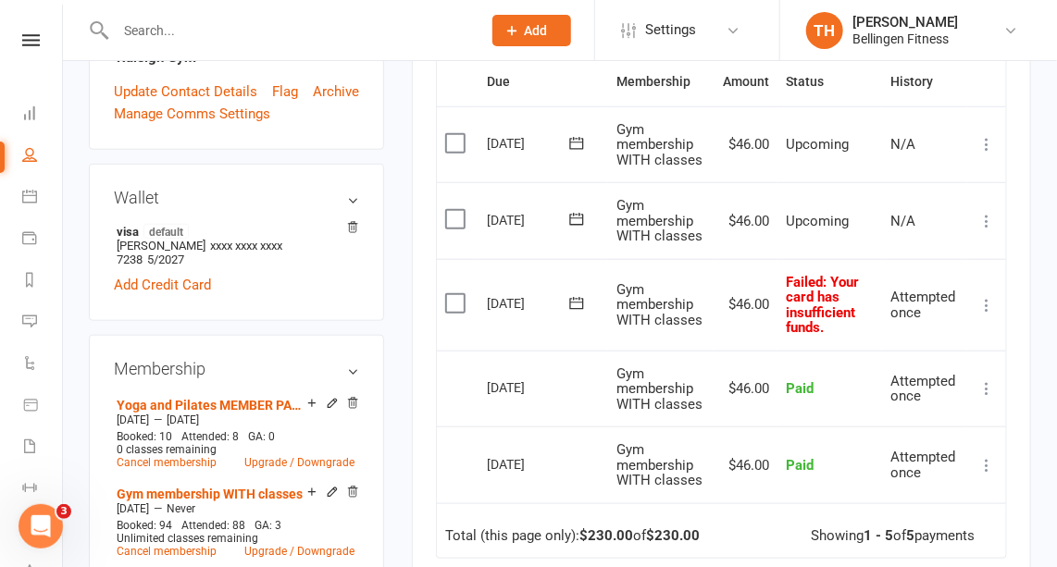
scroll to position [490, 0]
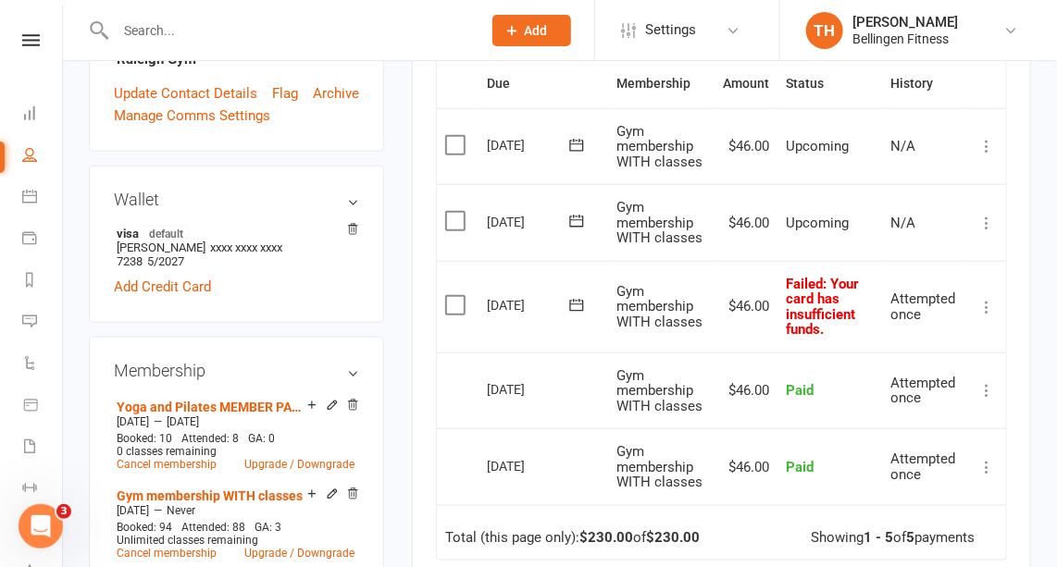
click at [577, 303] on icon at bounding box center [576, 305] width 19 height 19
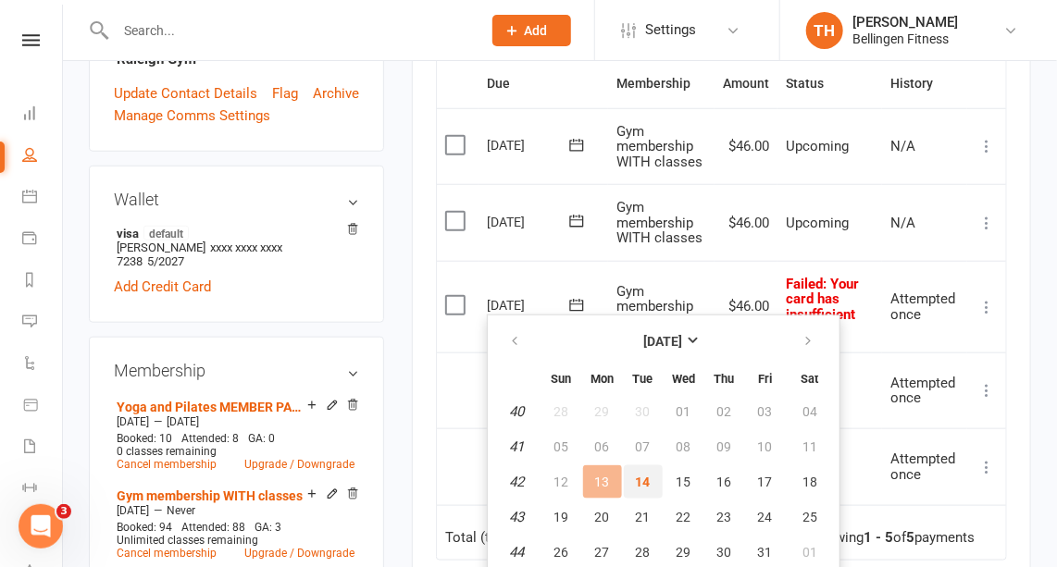
click at [642, 477] on span "14" at bounding box center [643, 482] width 15 height 15
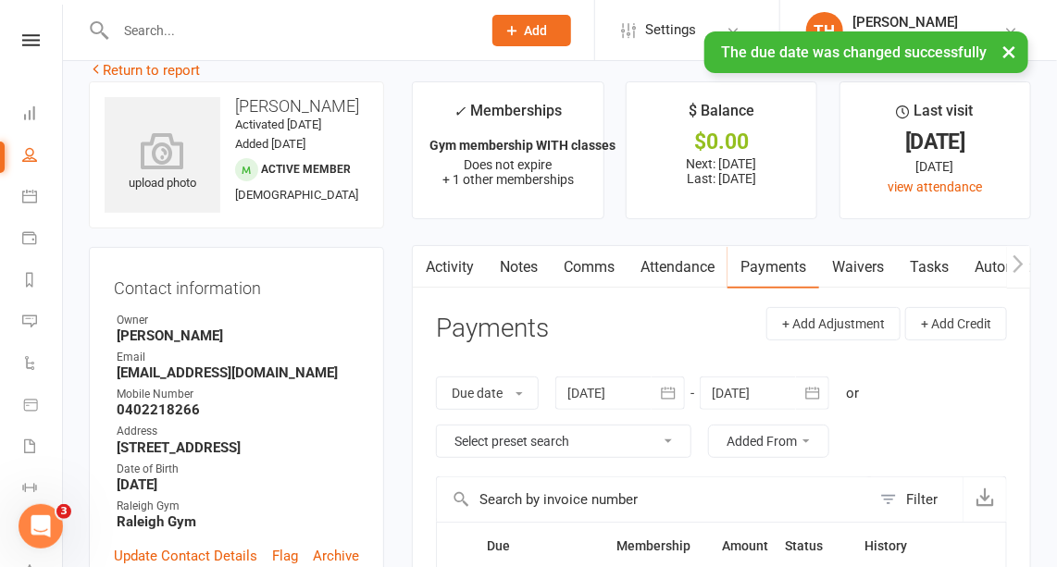
scroll to position [0, 0]
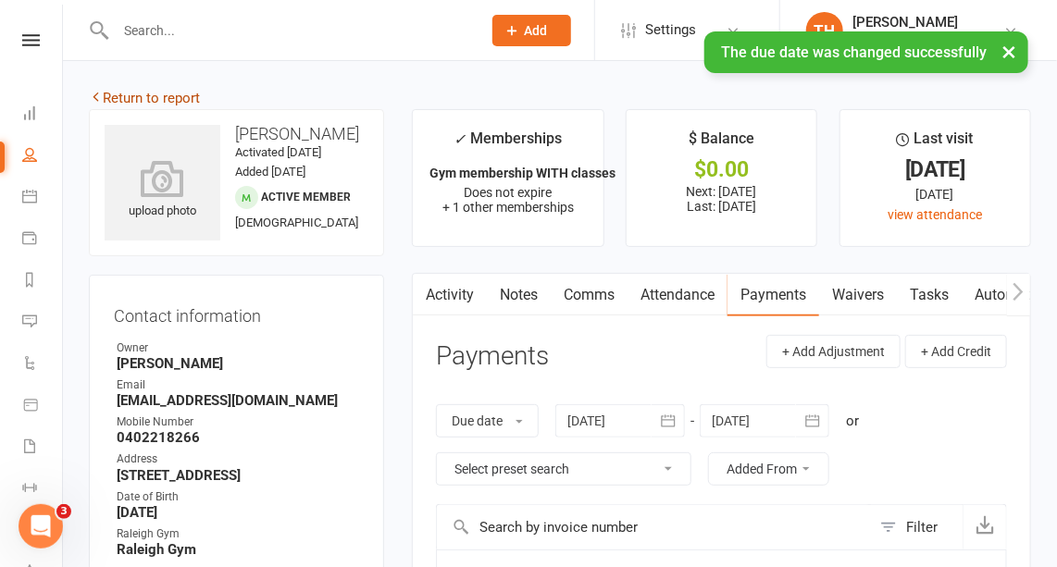
click at [175, 92] on link "Return to report" at bounding box center [144, 98] width 111 height 17
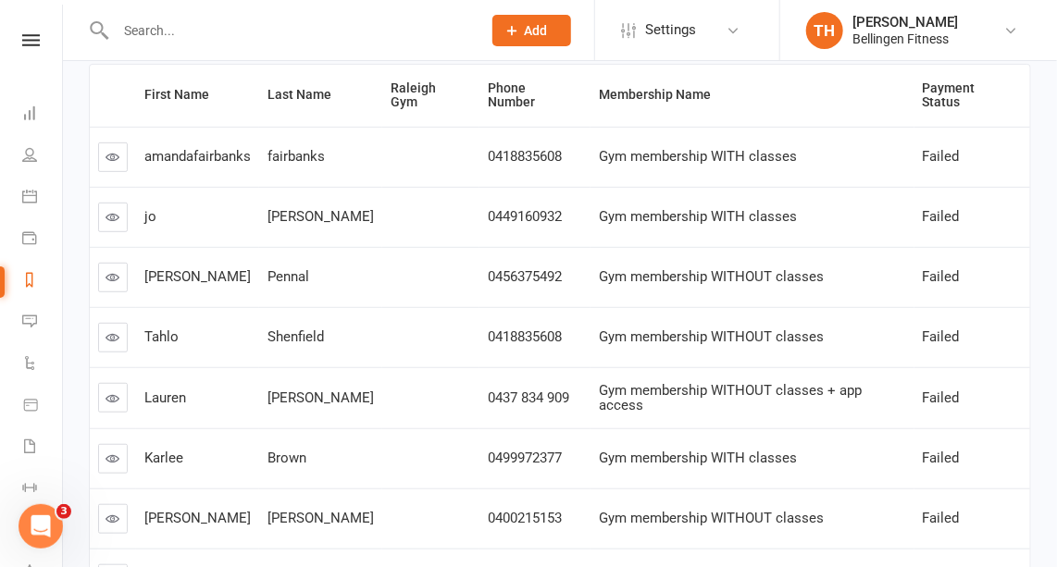
scroll to position [400, 0]
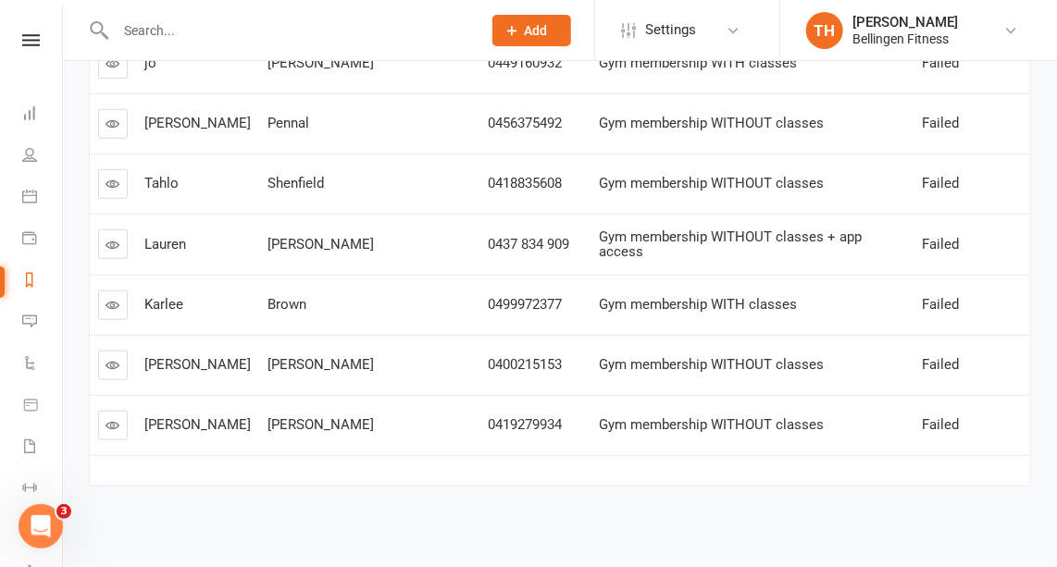
click at [109, 298] on icon at bounding box center [113, 305] width 14 height 14
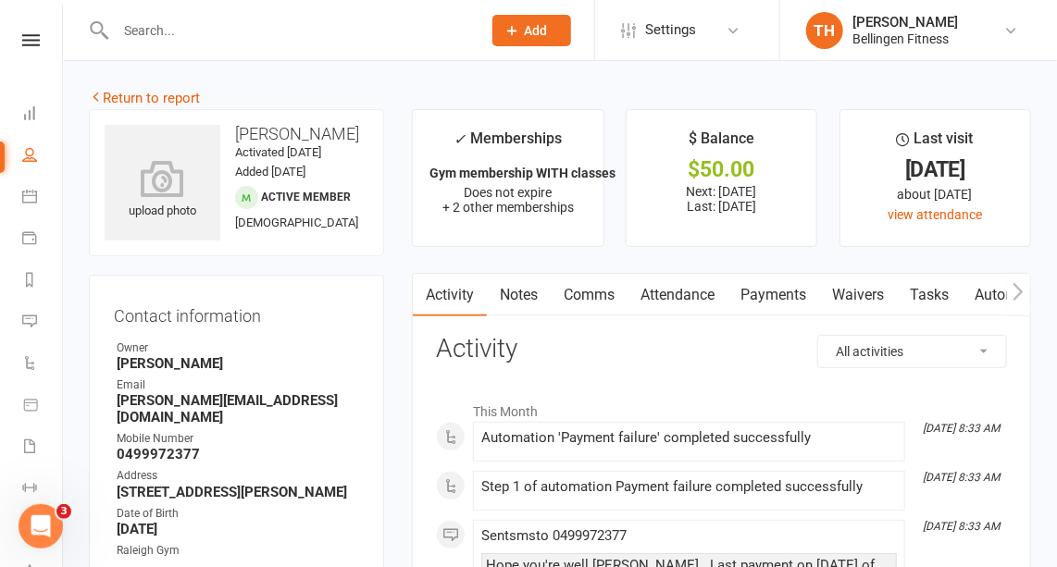
click at [783, 294] on link "Payments" at bounding box center [773, 295] width 92 height 43
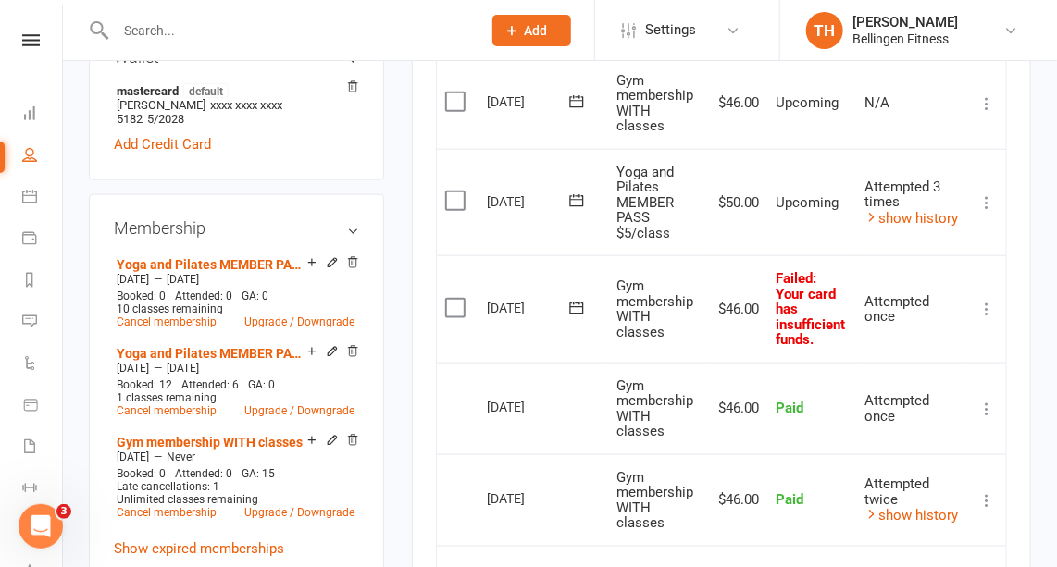
scroll to position [635, 0]
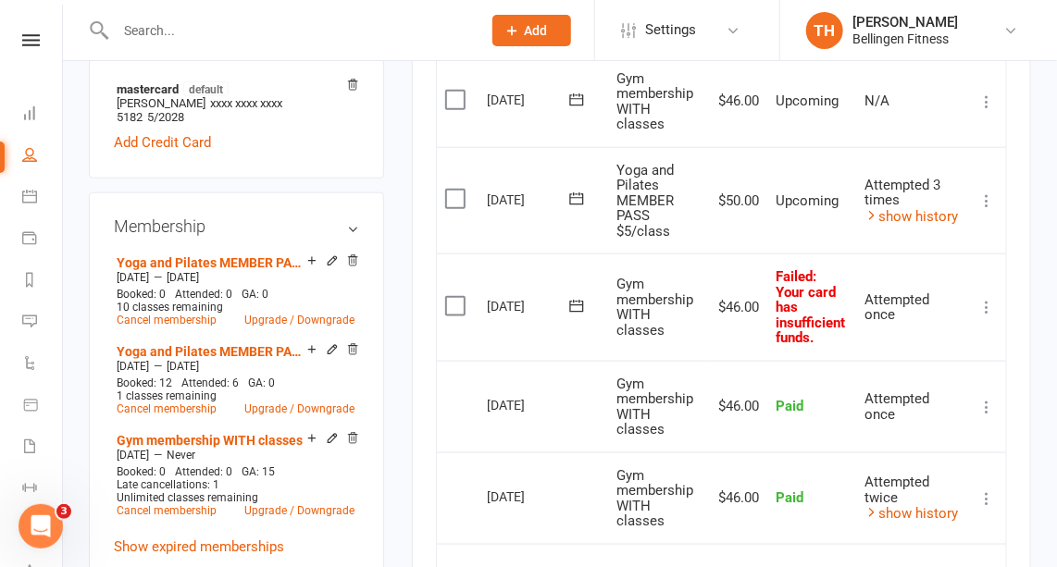
click at [582, 297] on icon at bounding box center [576, 306] width 19 height 19
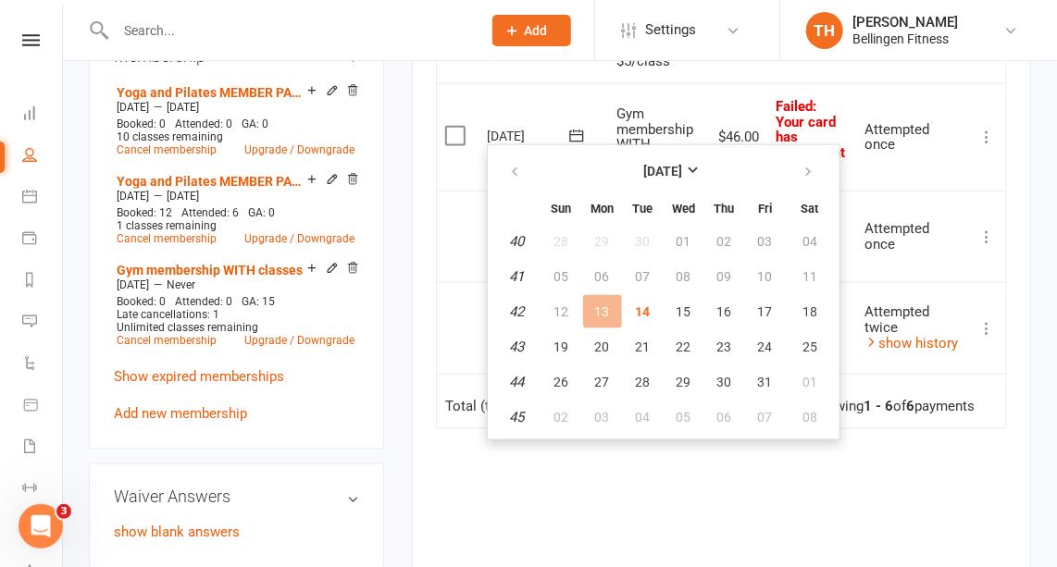
scroll to position [807, 0]
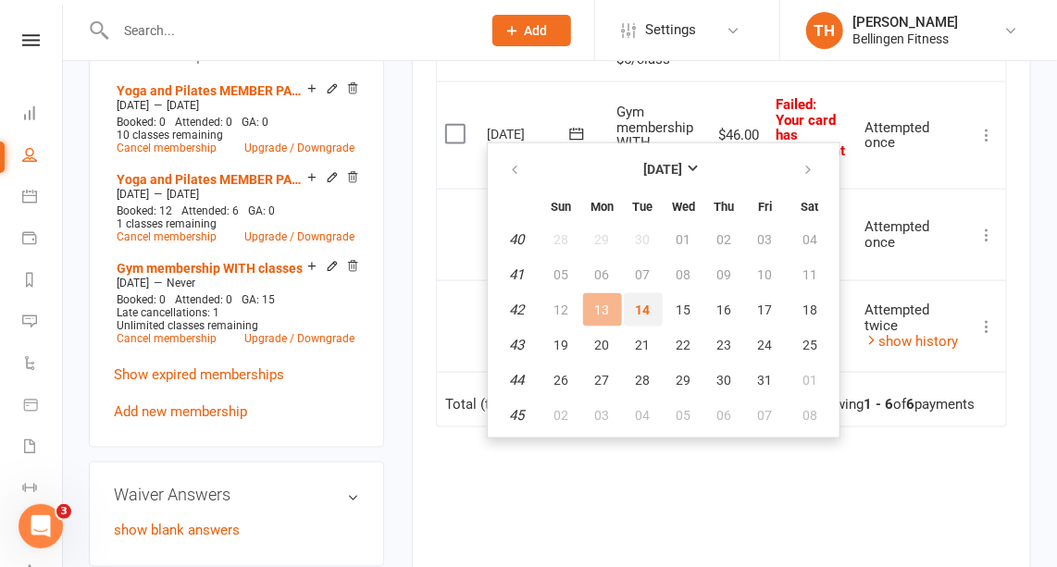
click at [646, 306] on span "14" at bounding box center [643, 310] width 15 height 15
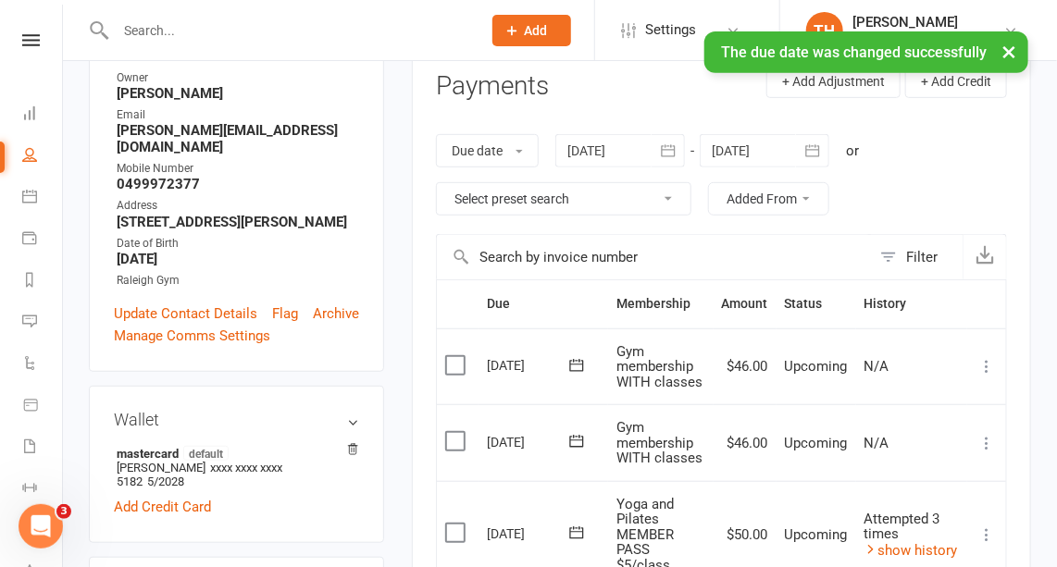
scroll to position [0, 0]
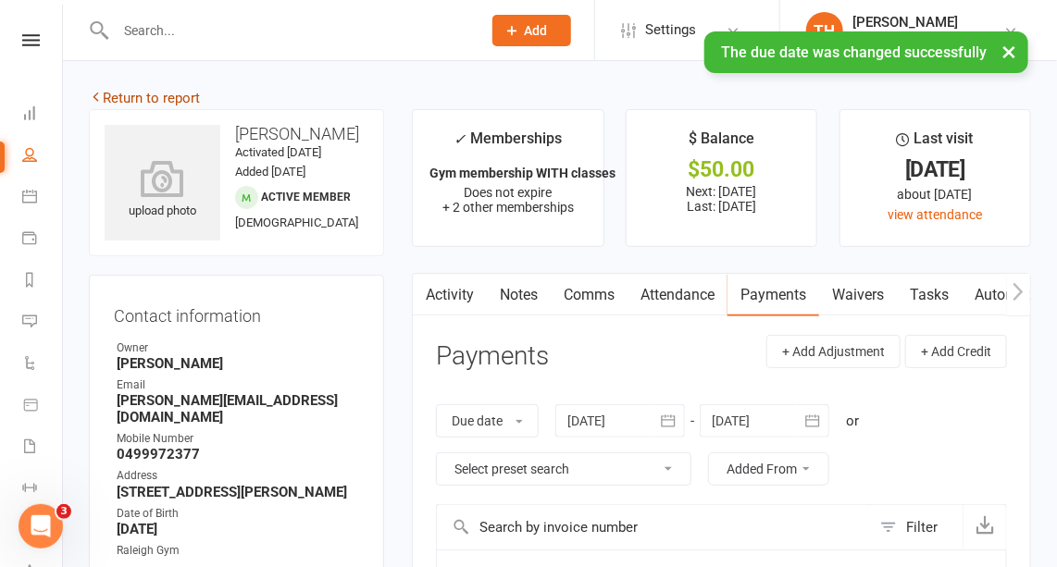
click at [178, 93] on link "Return to report" at bounding box center [144, 98] width 111 height 17
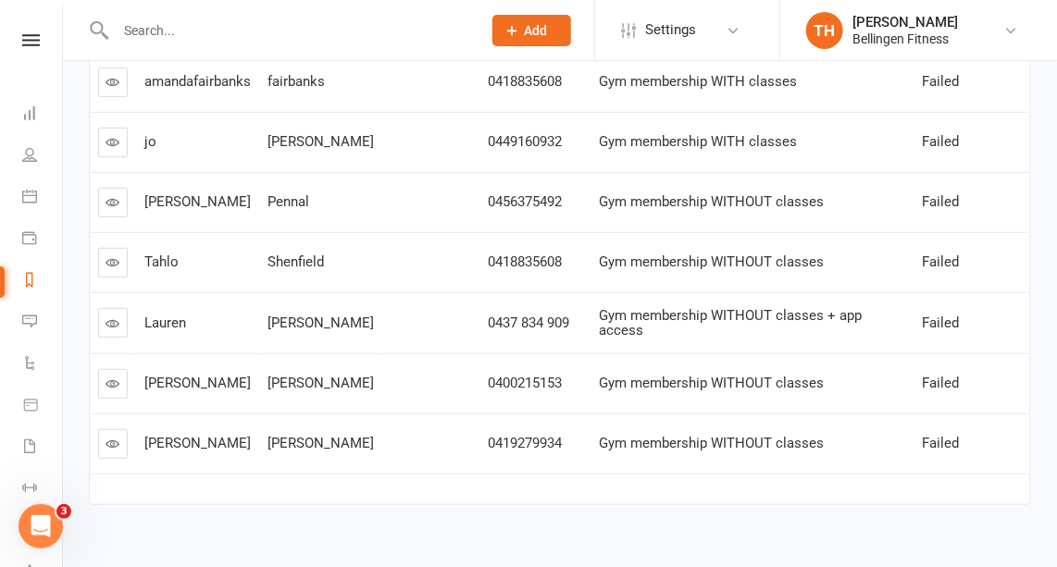
scroll to position [340, 0]
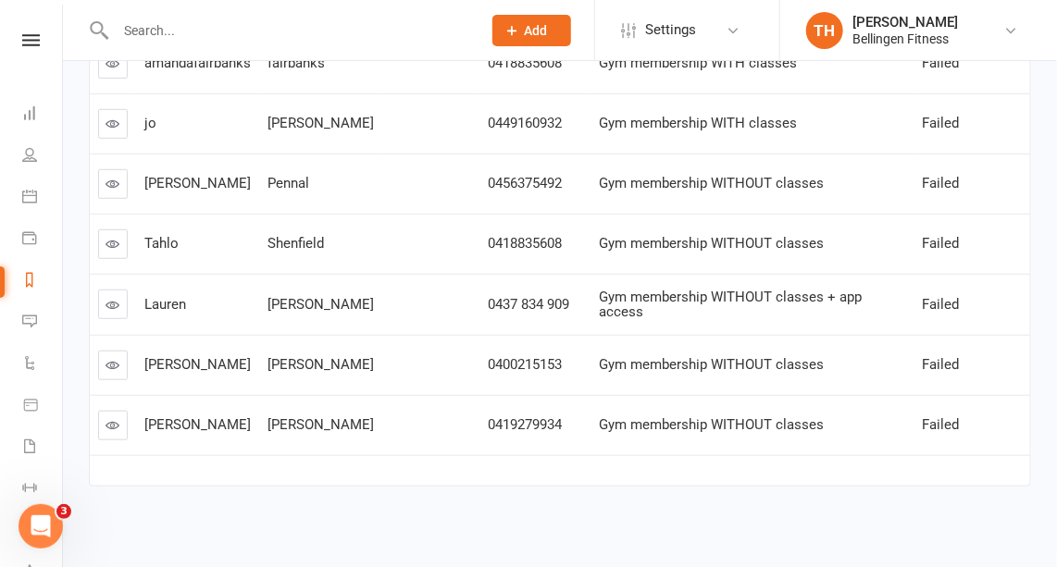
click at [118, 418] on icon at bounding box center [113, 425] width 14 height 14
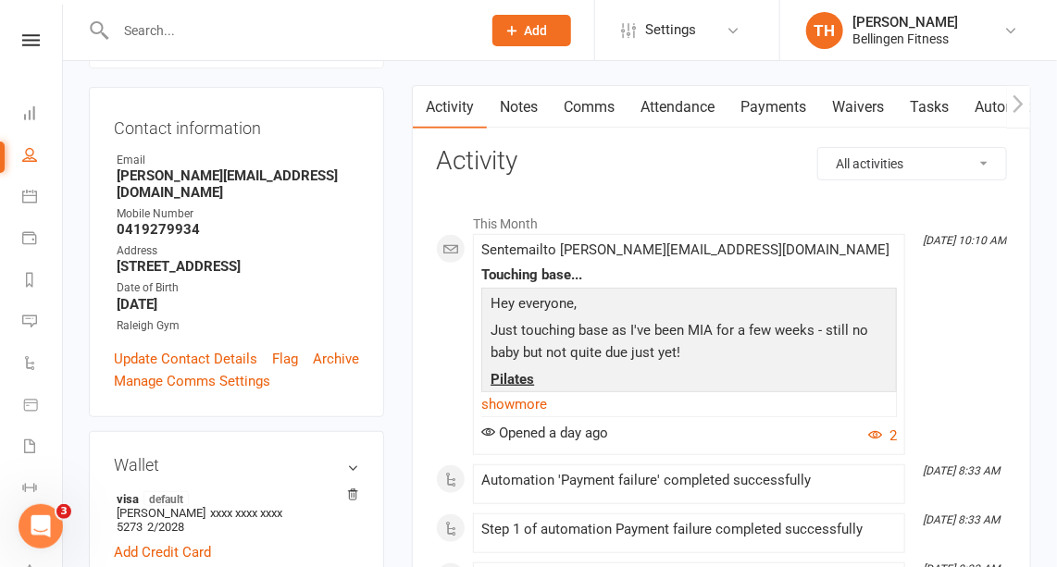
scroll to position [188, 0]
click at [785, 102] on link "Payments" at bounding box center [773, 107] width 92 height 43
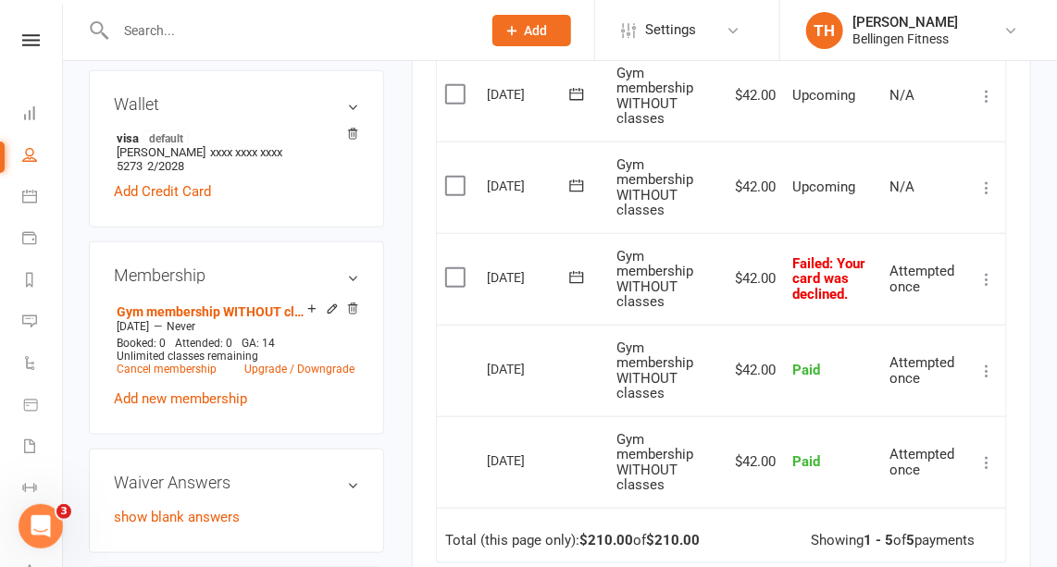
scroll to position [548, 0]
click at [576, 275] on icon at bounding box center [576, 278] width 19 height 19
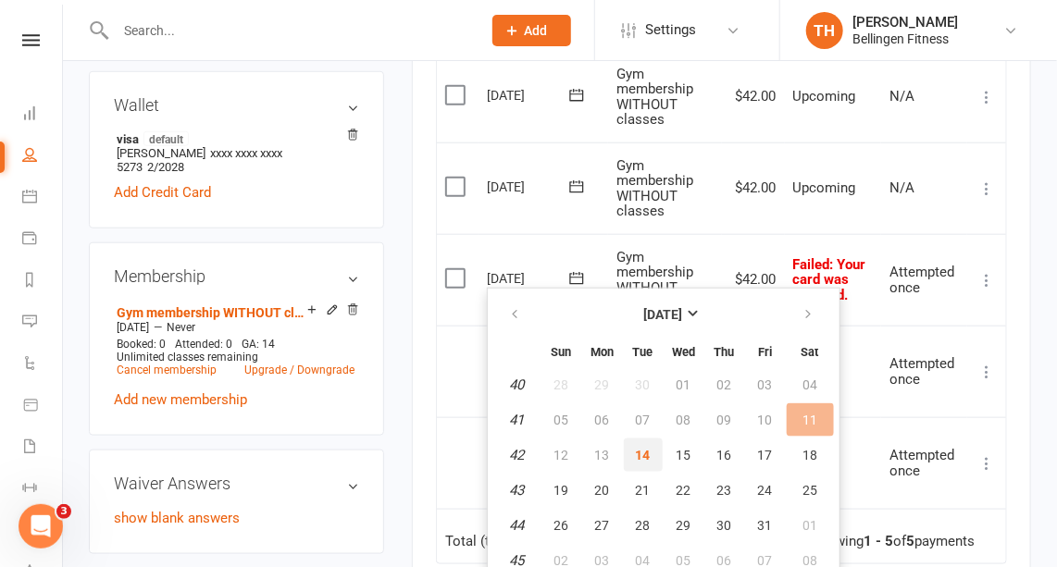
click at [638, 448] on span "14" at bounding box center [643, 455] width 15 height 15
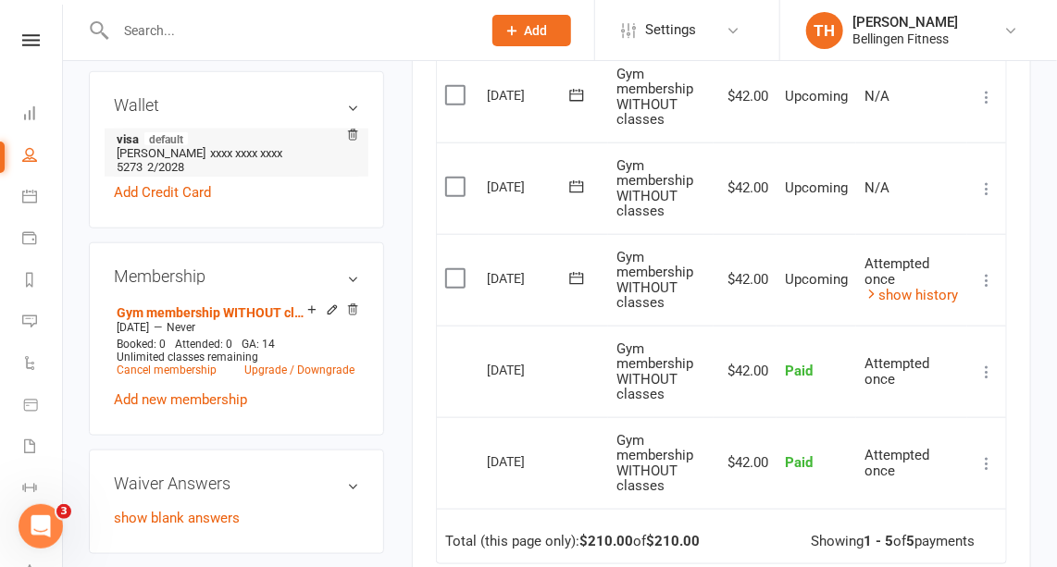
scroll to position [0, 0]
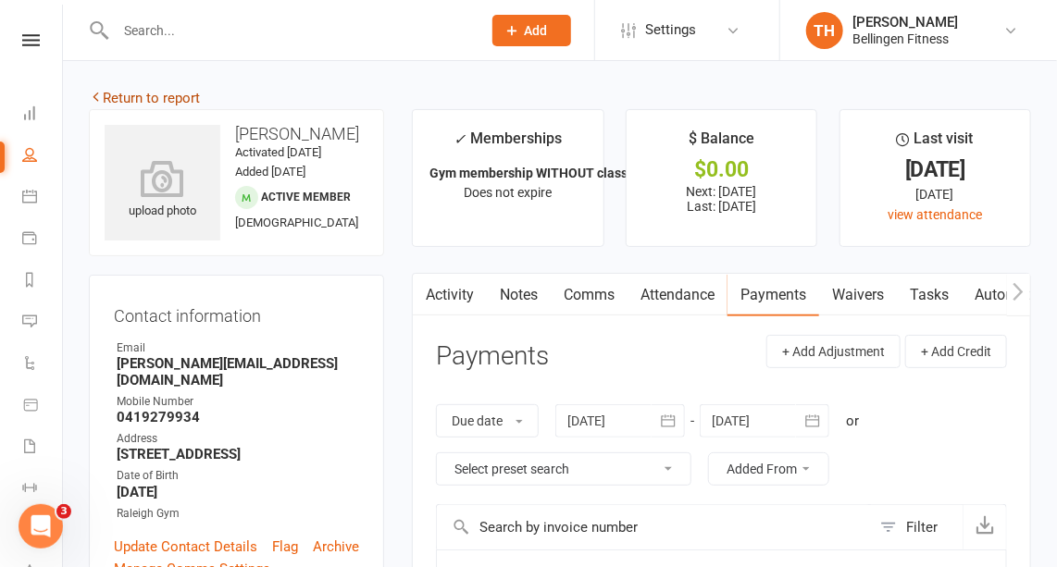
click at [165, 98] on link "Return to report" at bounding box center [144, 98] width 111 height 17
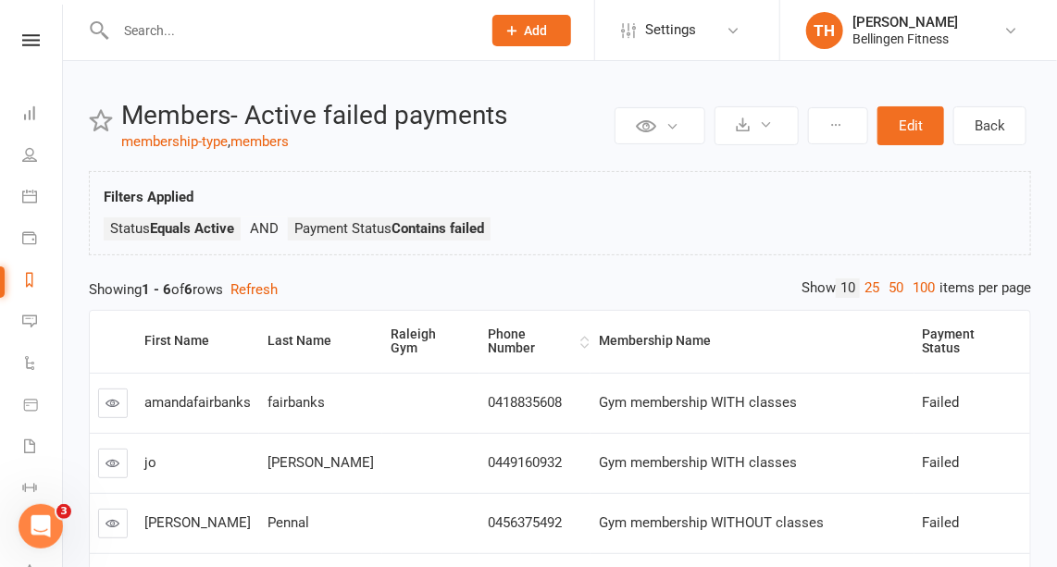
scroll to position [280, 0]
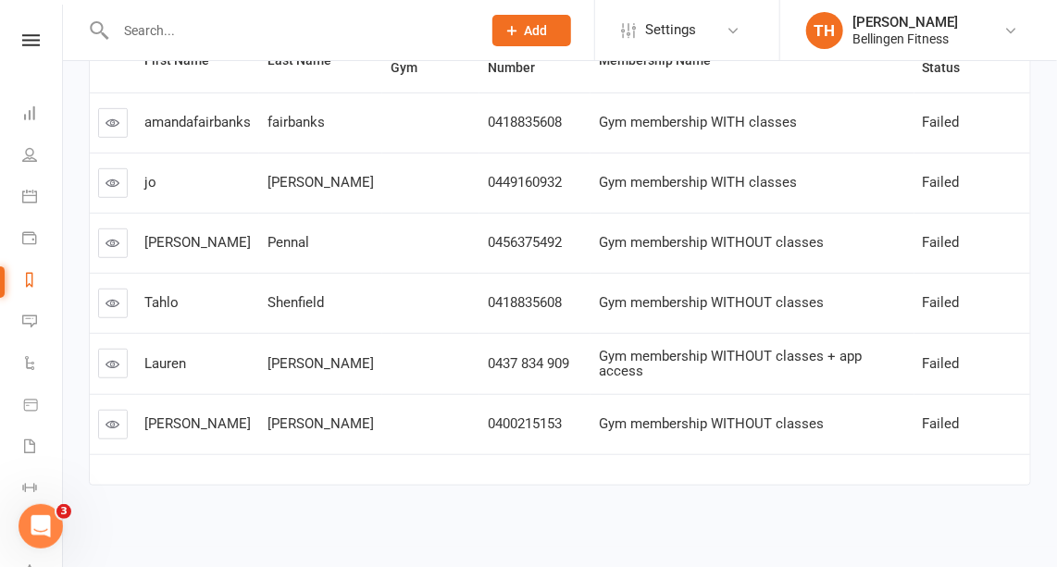
click at [107, 417] on icon at bounding box center [113, 424] width 14 height 14
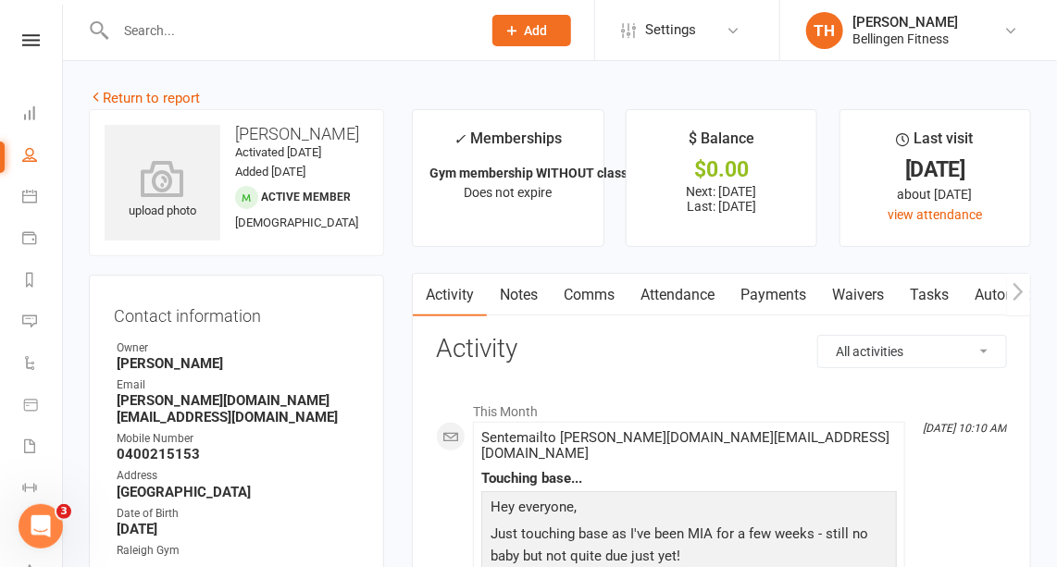
click at [788, 299] on link "Payments" at bounding box center [773, 295] width 92 height 43
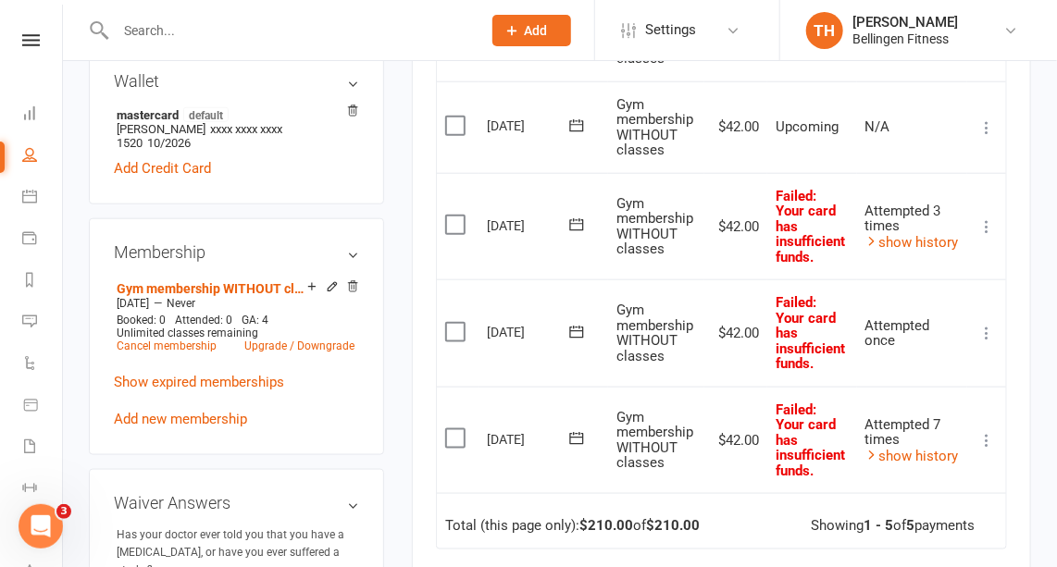
scroll to position [614, 0]
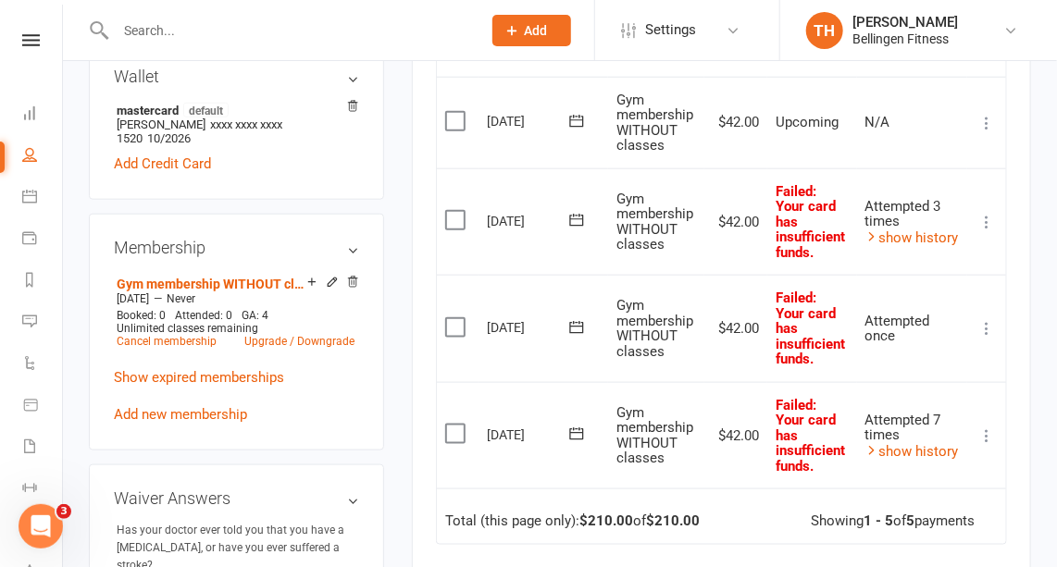
click at [576, 427] on icon at bounding box center [576, 434] width 19 height 19
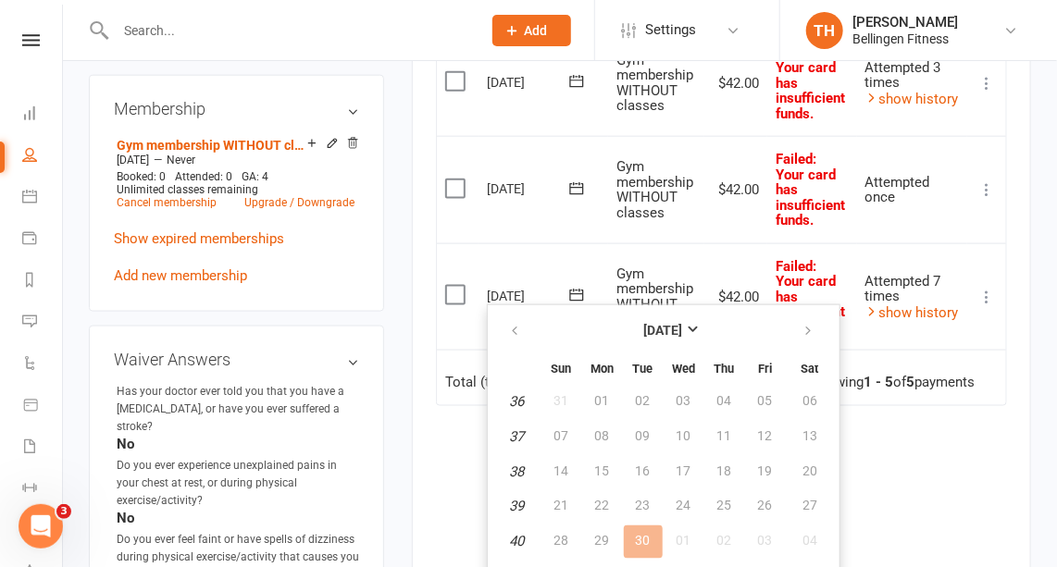
scroll to position [751, 0]
click at [805, 337] on icon "button" at bounding box center [808, 332] width 13 height 15
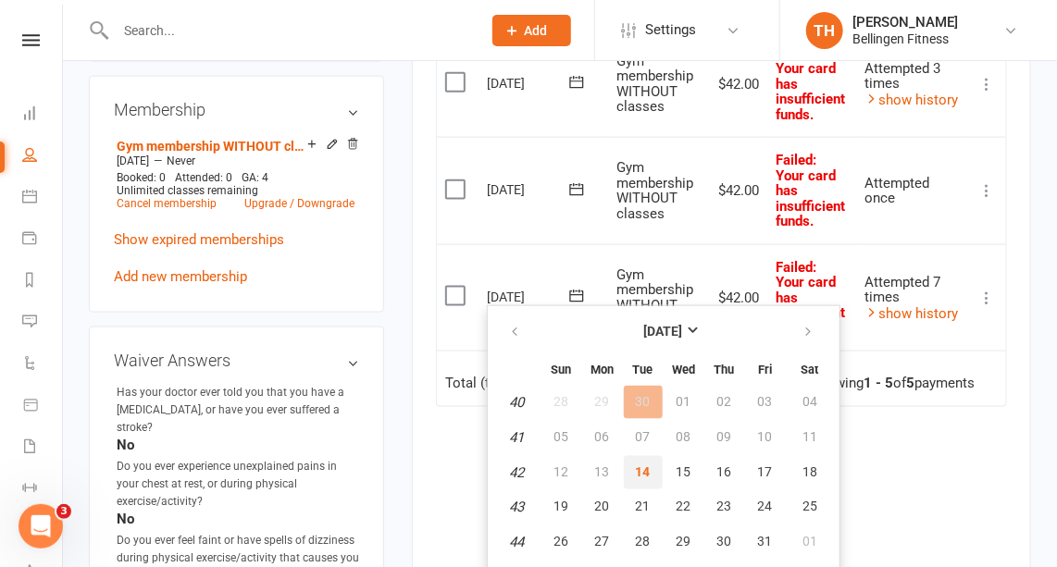
click at [637, 466] on span "14" at bounding box center [643, 472] width 15 height 15
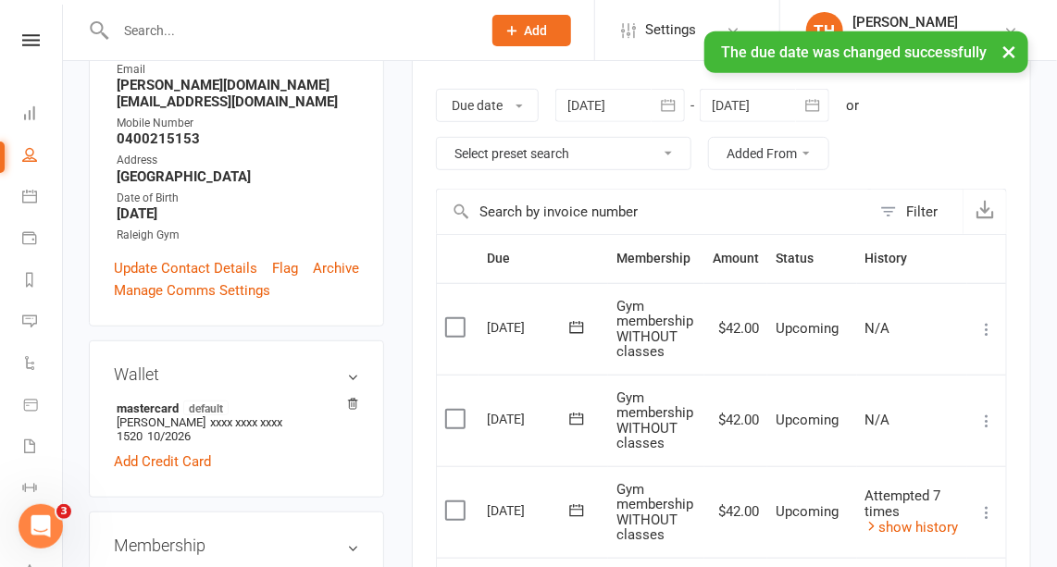
scroll to position [316, 0]
click at [637, 104] on div at bounding box center [620, 105] width 130 height 33
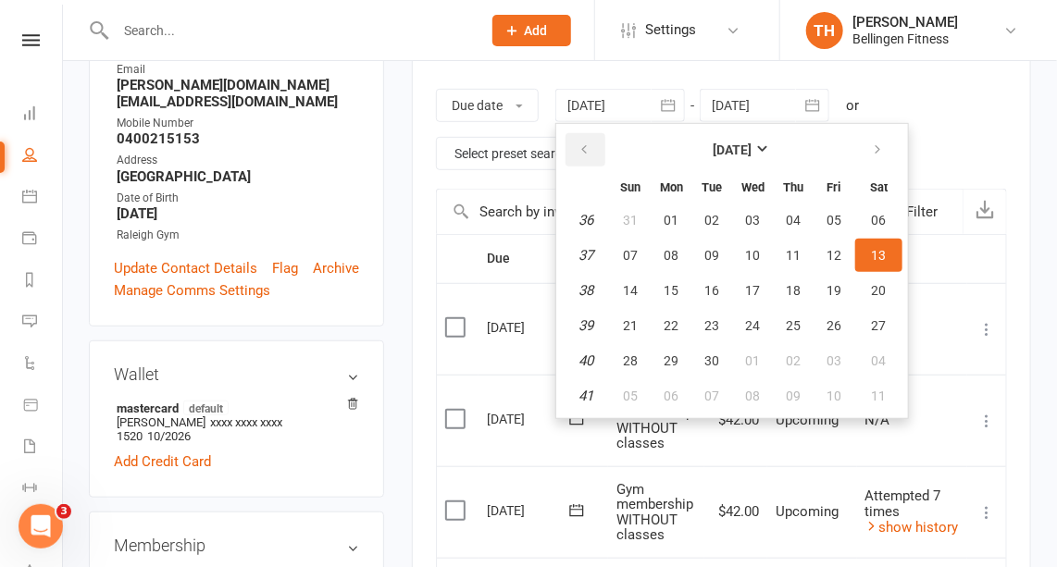
click at [590, 146] on icon "button" at bounding box center [583, 150] width 13 height 15
click at [716, 213] on span "03" at bounding box center [711, 220] width 15 height 15
type input "03 Jun 2025"
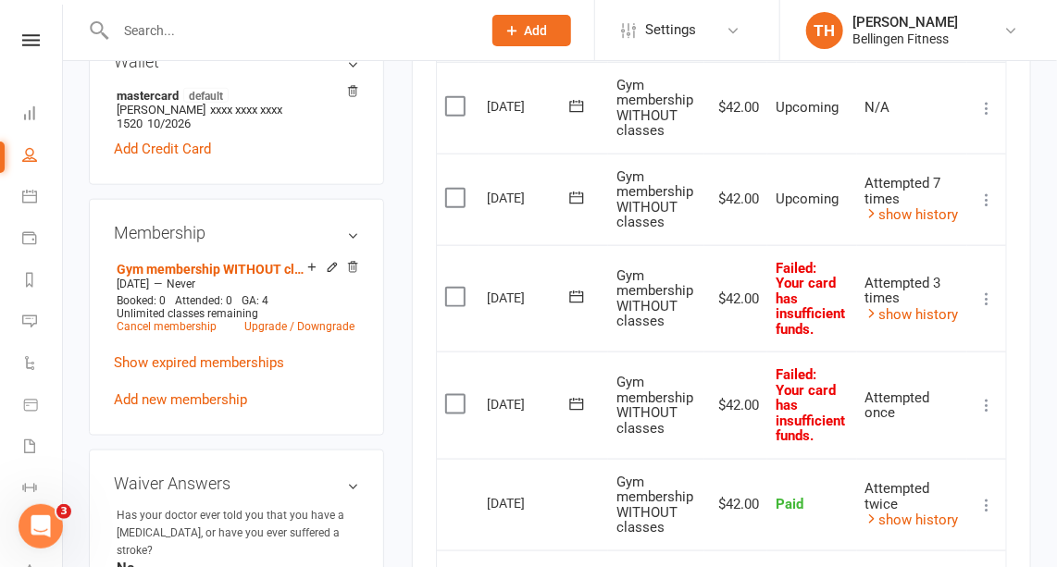
scroll to position [0, 0]
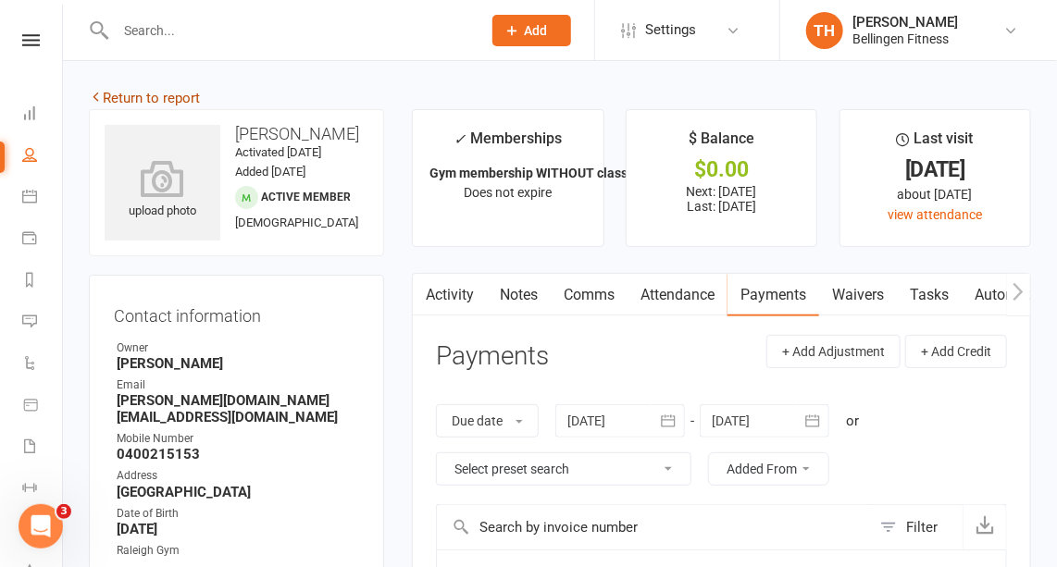
click at [159, 95] on link "Return to report" at bounding box center [144, 98] width 111 height 17
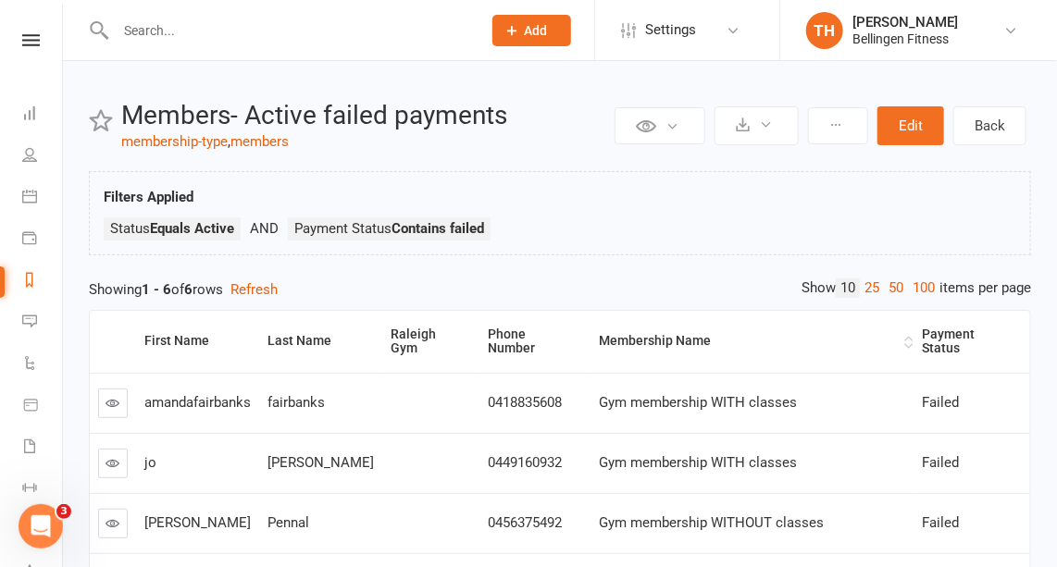
scroll to position [280, 0]
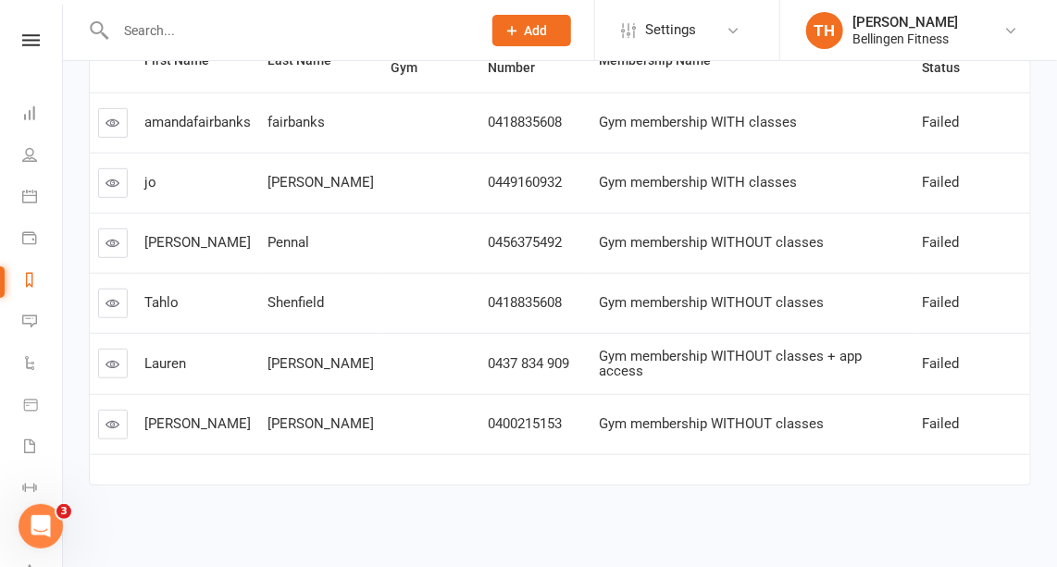
click at [106, 357] on icon at bounding box center [113, 364] width 14 height 14
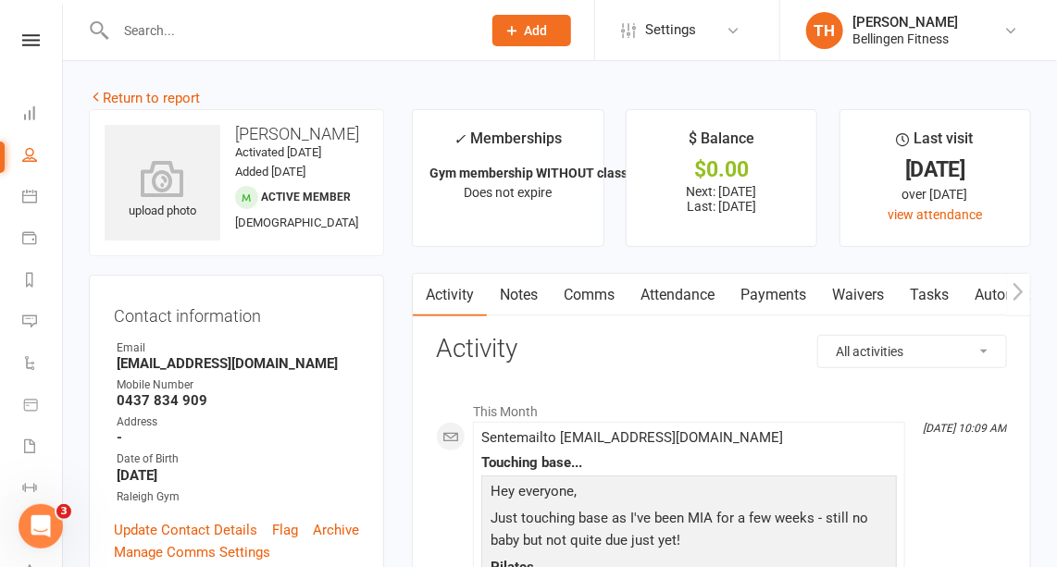
click at [776, 296] on link "Payments" at bounding box center [773, 295] width 92 height 43
